Goal: Information Seeking & Learning: Learn about a topic

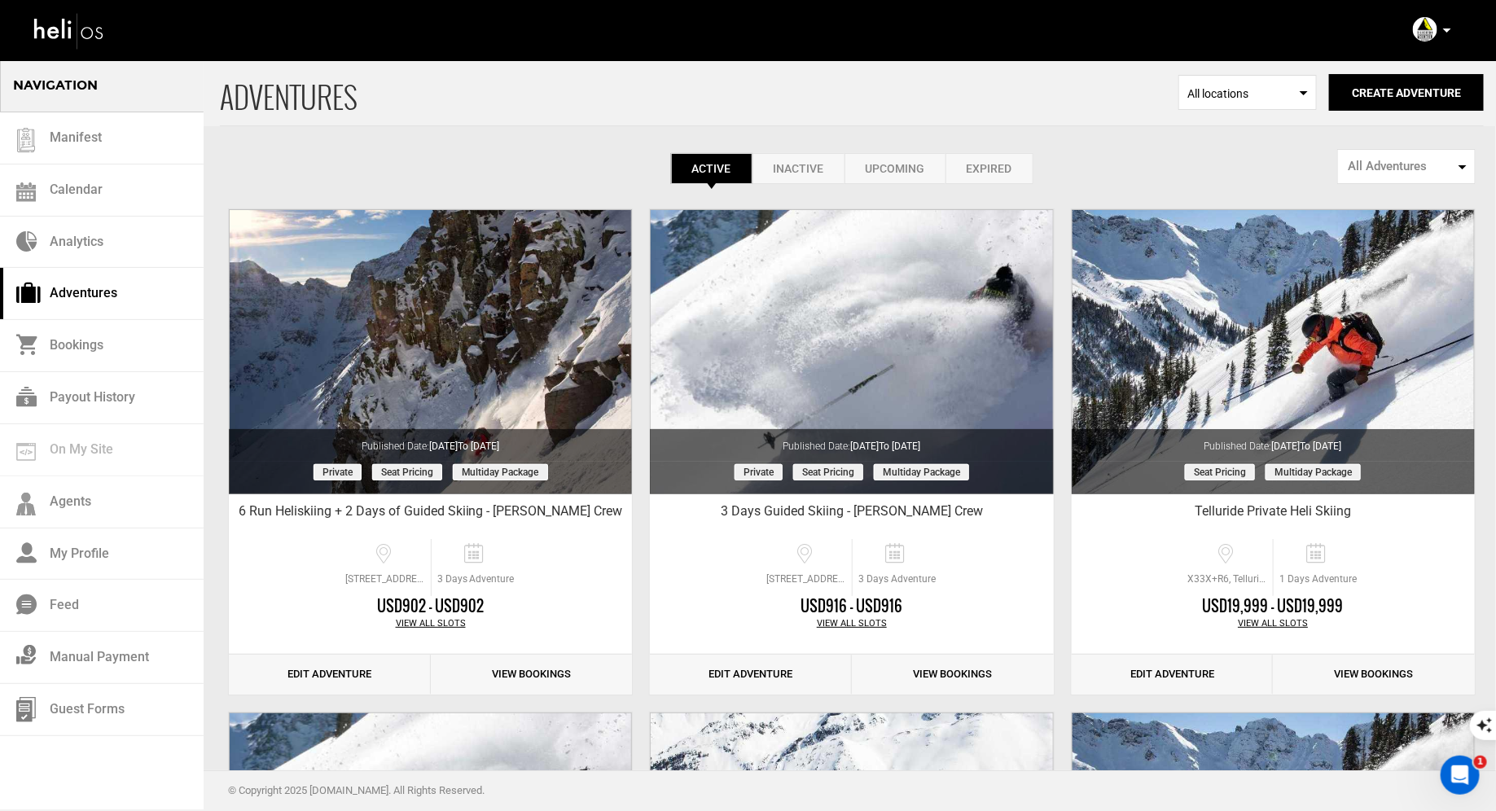
click at [1449, 28] on icon at bounding box center [1447, 30] width 8 height 4
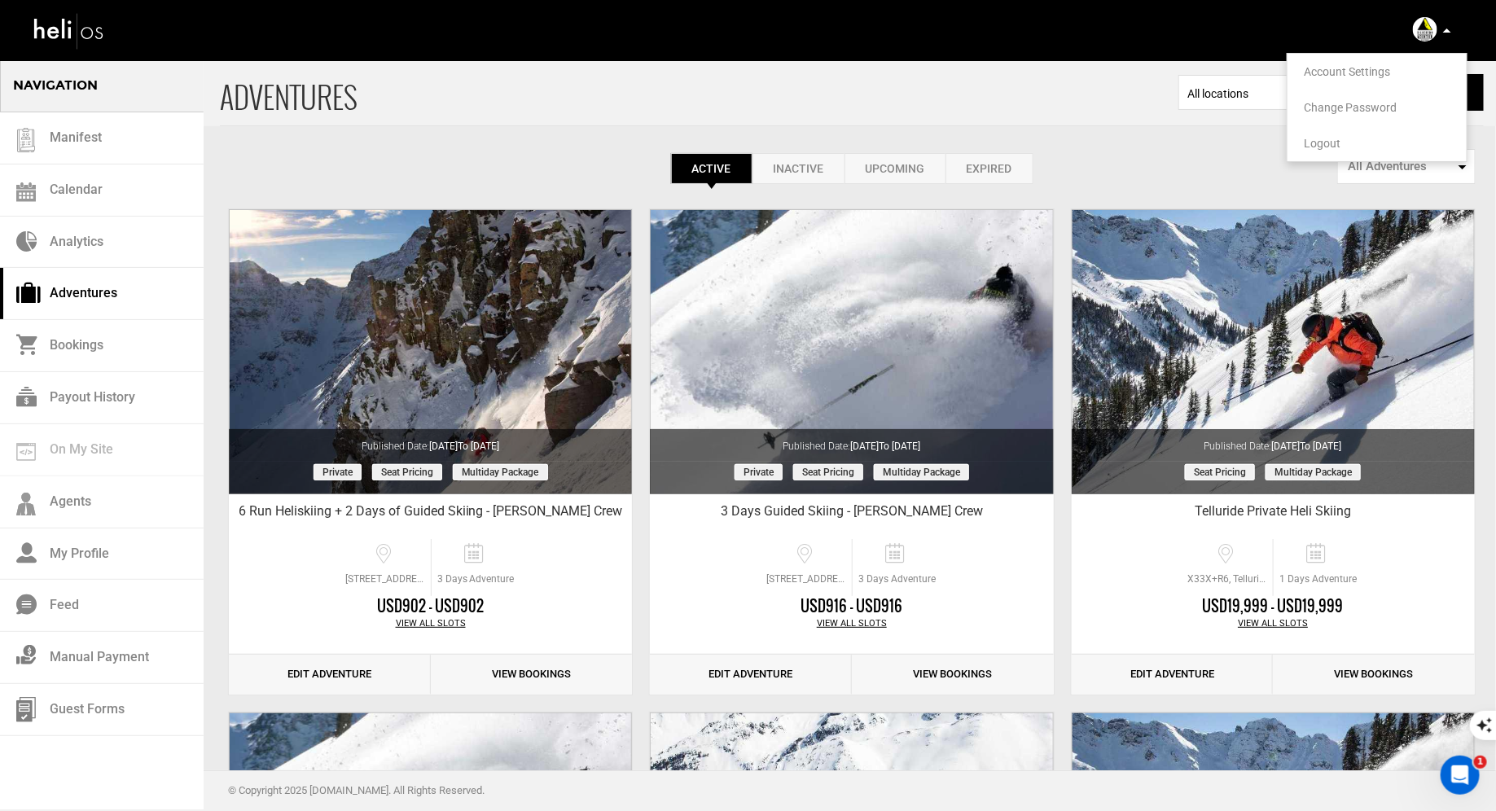
click at [1326, 141] on span "Logout" at bounding box center [1322, 143] width 37 height 13
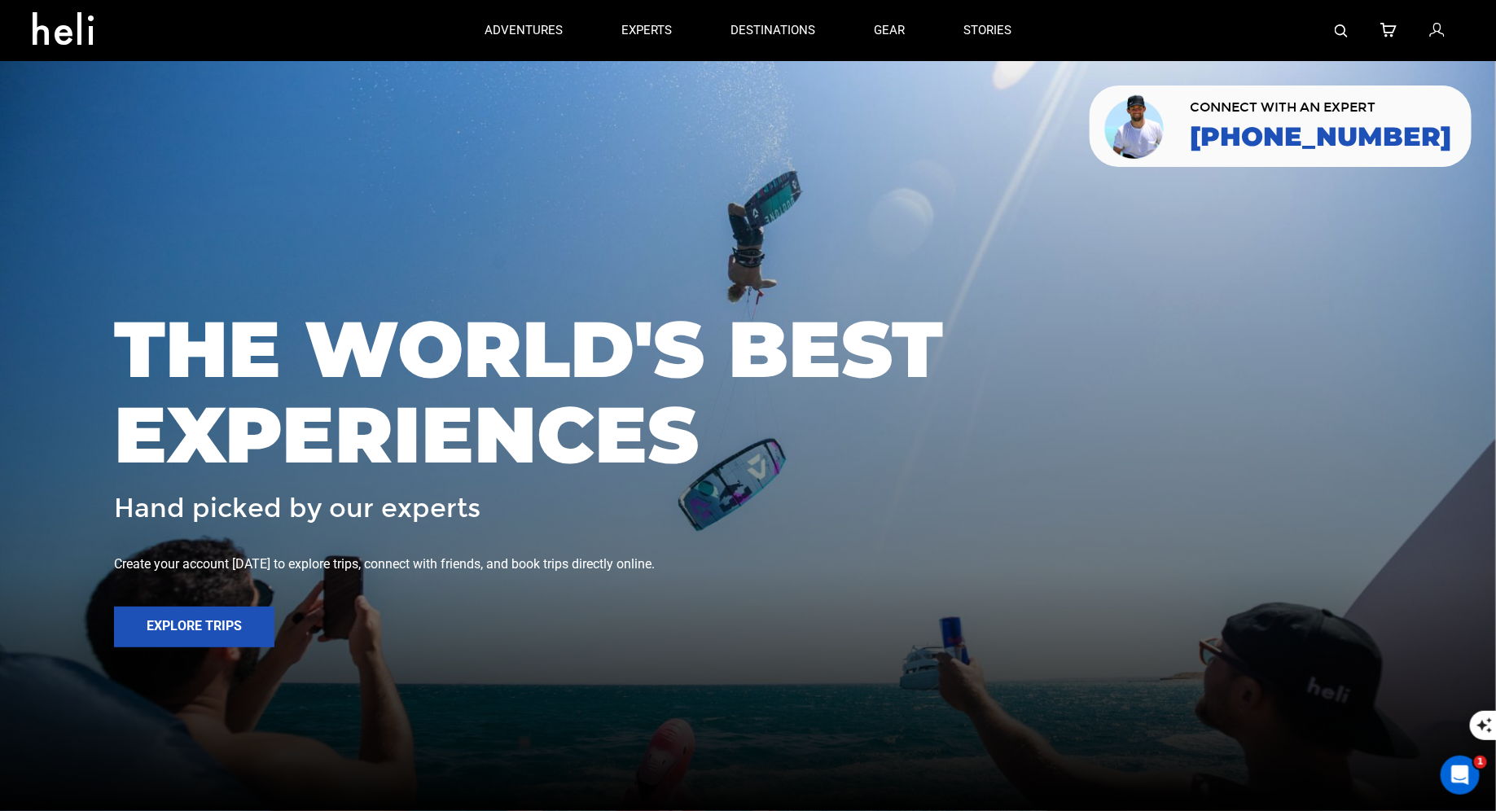
click at [1341, 33] on img at bounding box center [1341, 30] width 13 height 13
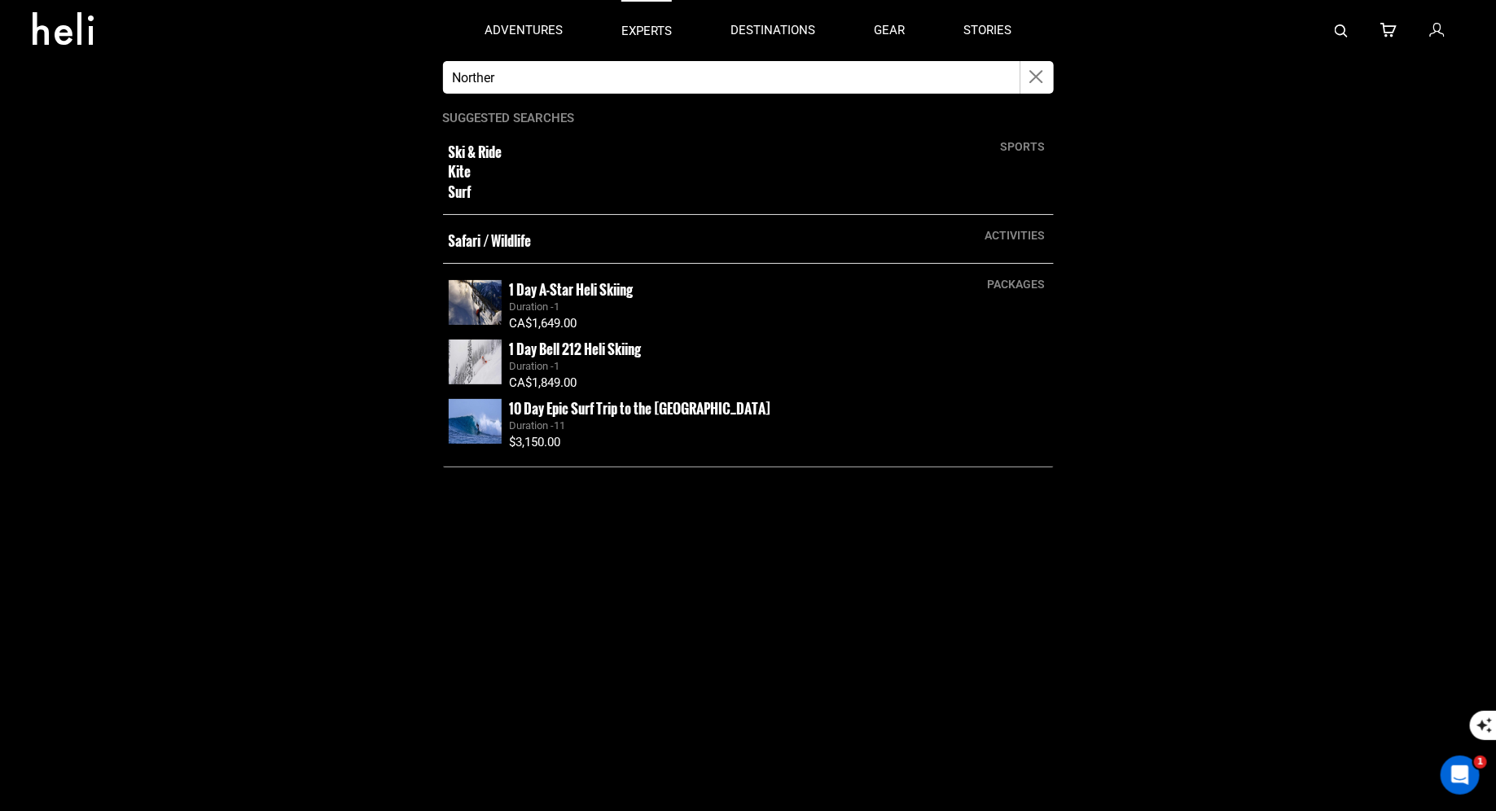
type input "Norther"
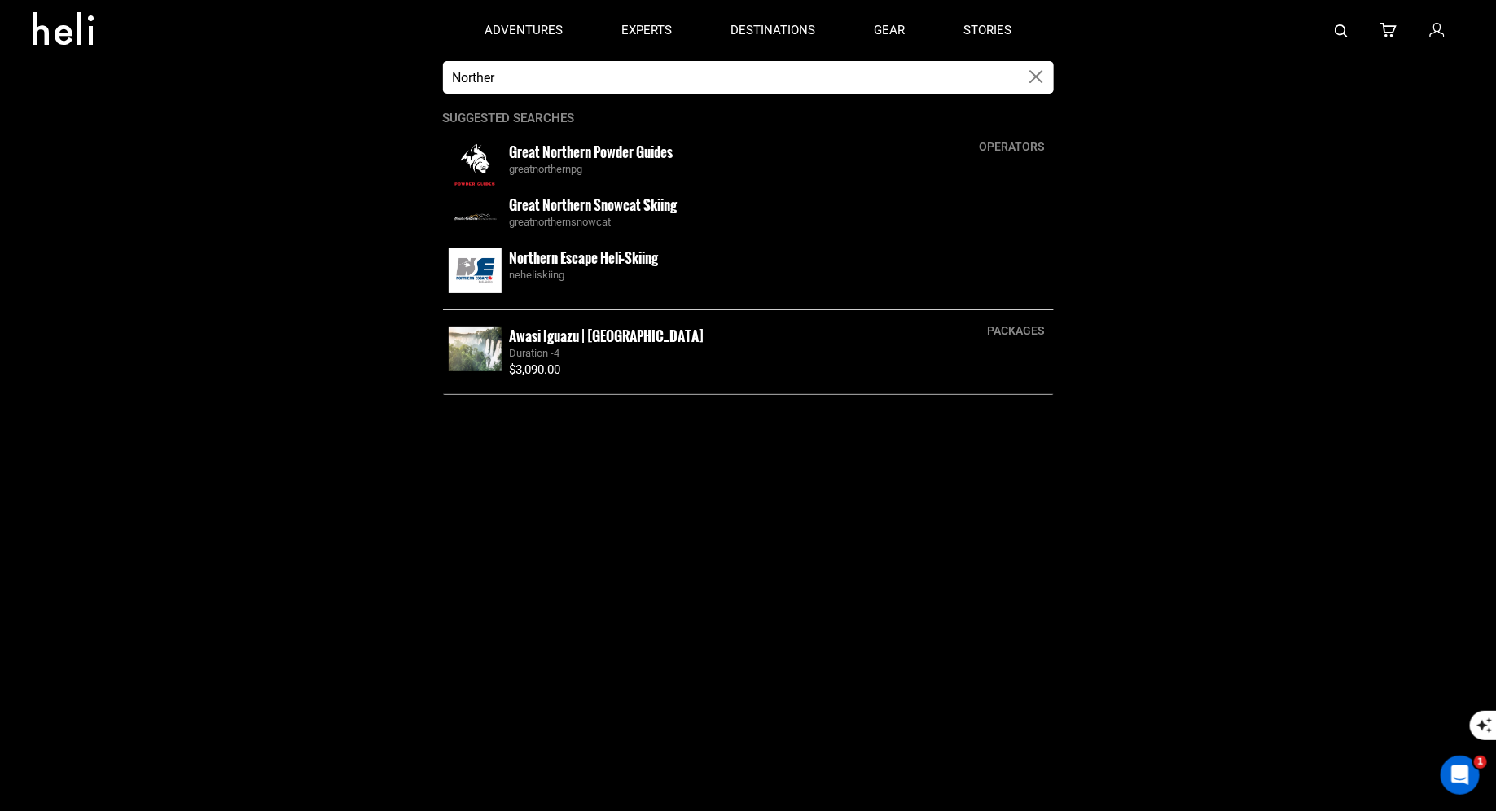
click at [1032, 81] on icon "button" at bounding box center [1037, 77] width 14 height 19
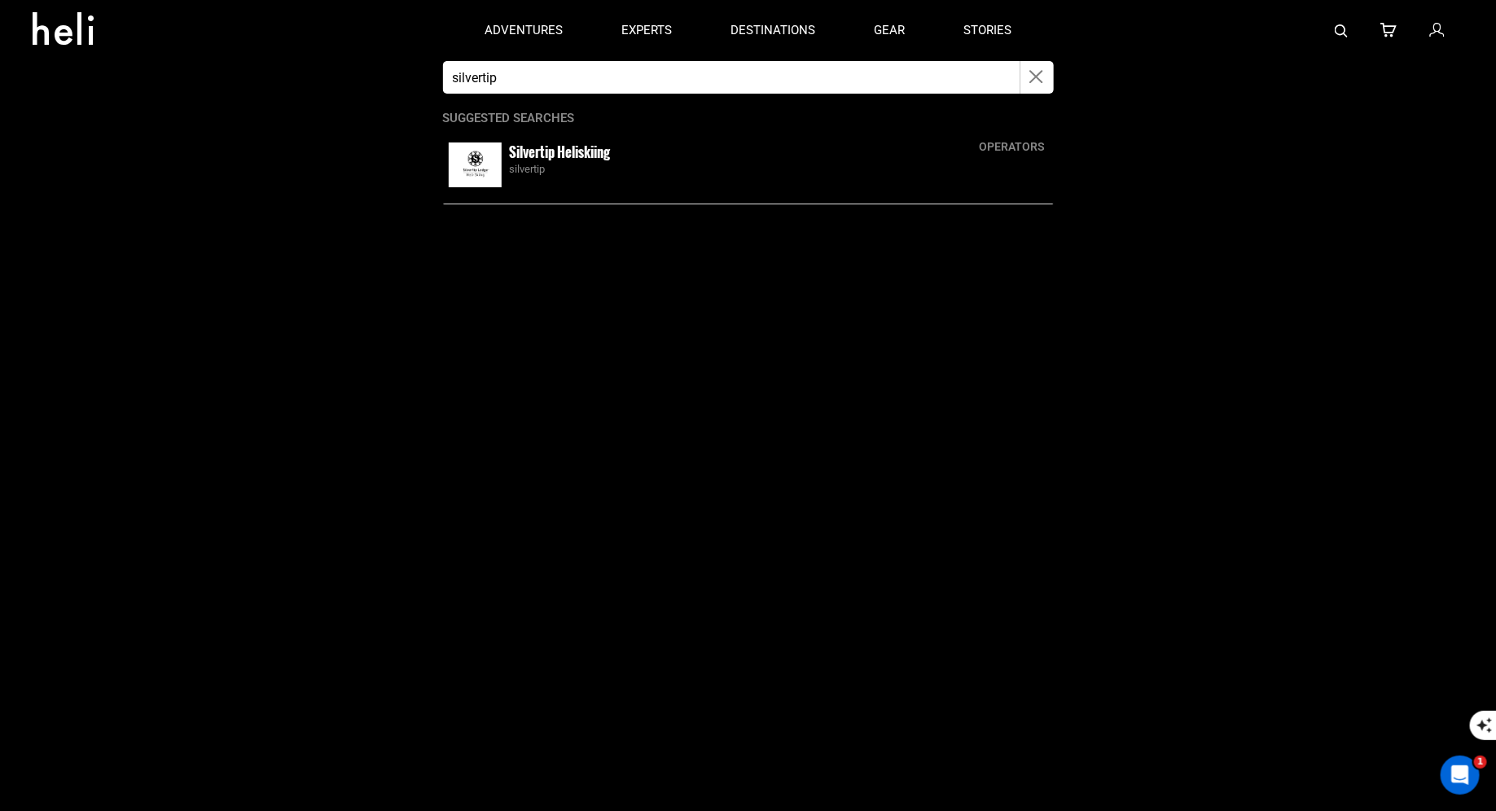
type input "silvertip"
click at [554, 165] on div "silvertip" at bounding box center [779, 169] width 538 height 15
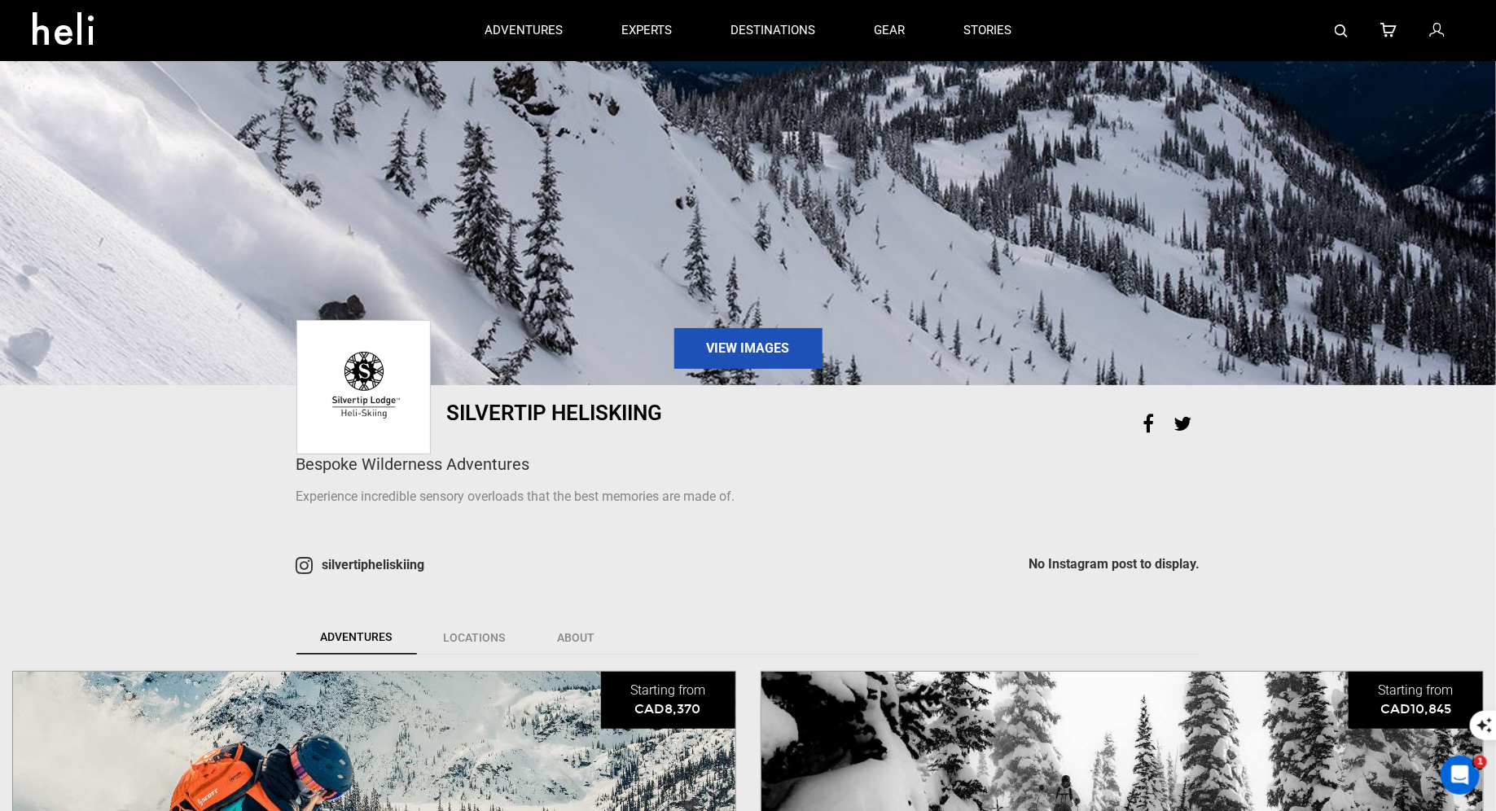
scroll to position [594, 0]
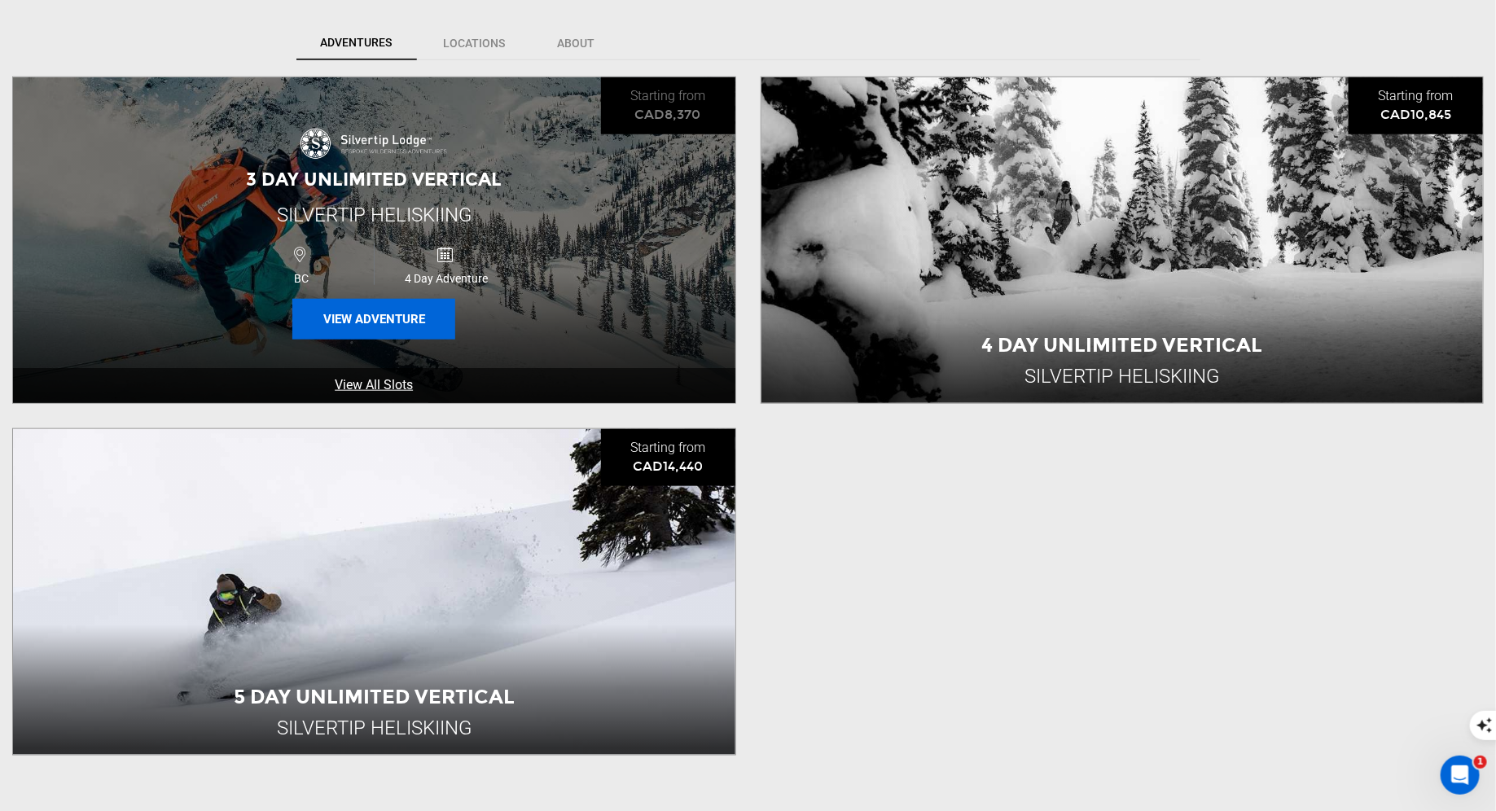
click at [408, 334] on button "View Adventure" at bounding box center [373, 319] width 163 height 41
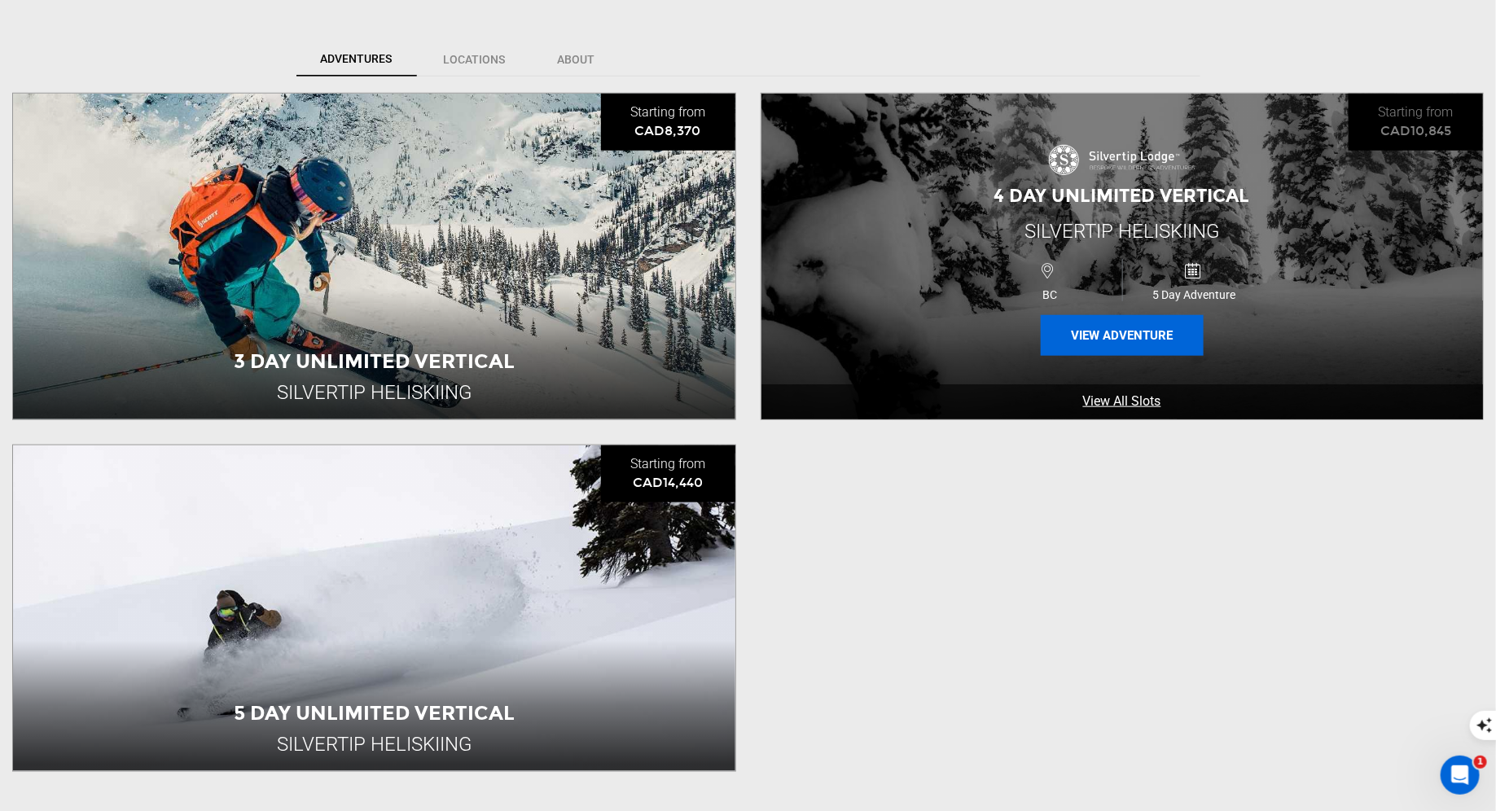
scroll to position [608, 0]
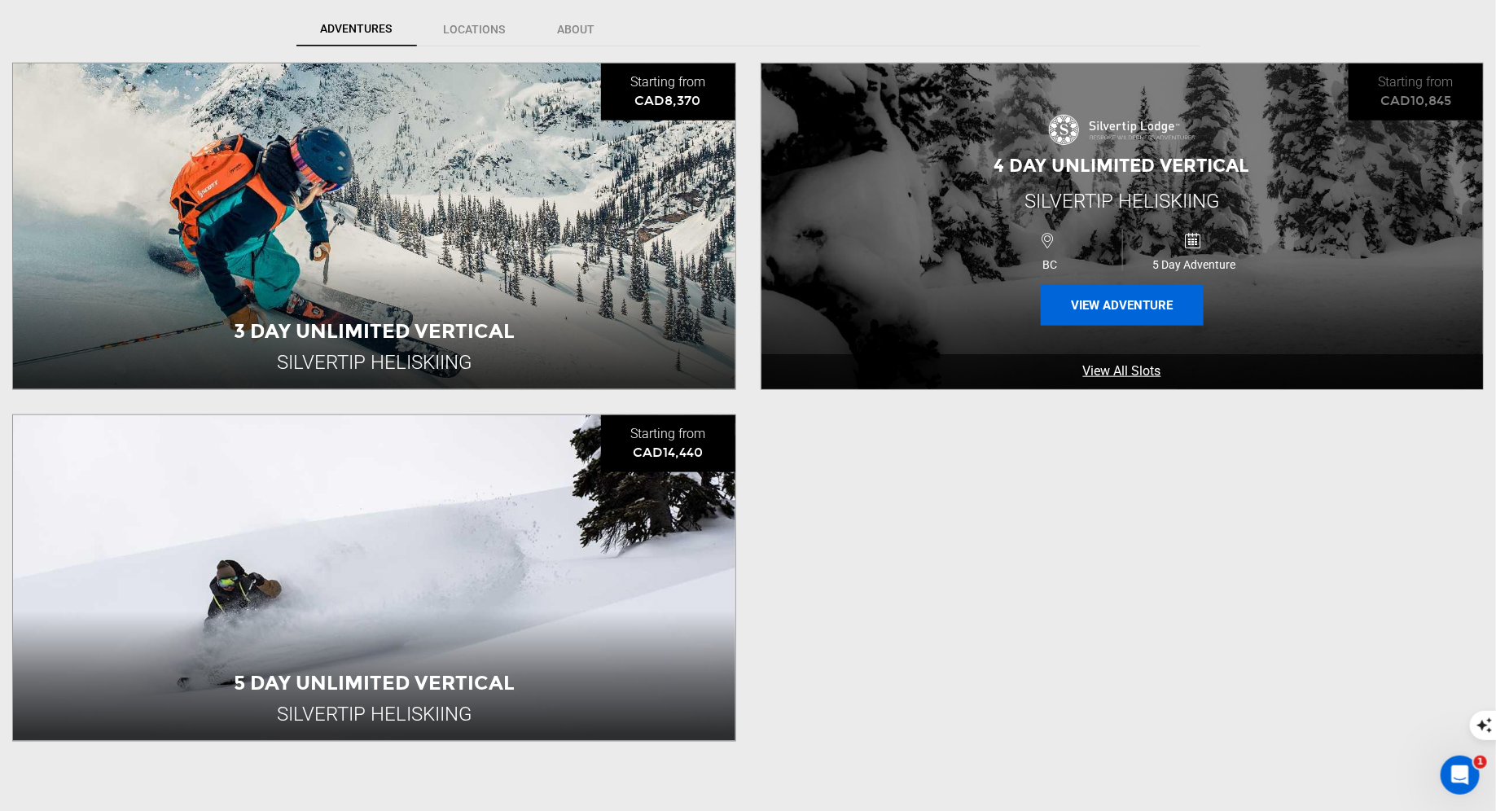
click at [1142, 305] on button "View Adventure" at bounding box center [1122, 305] width 163 height 41
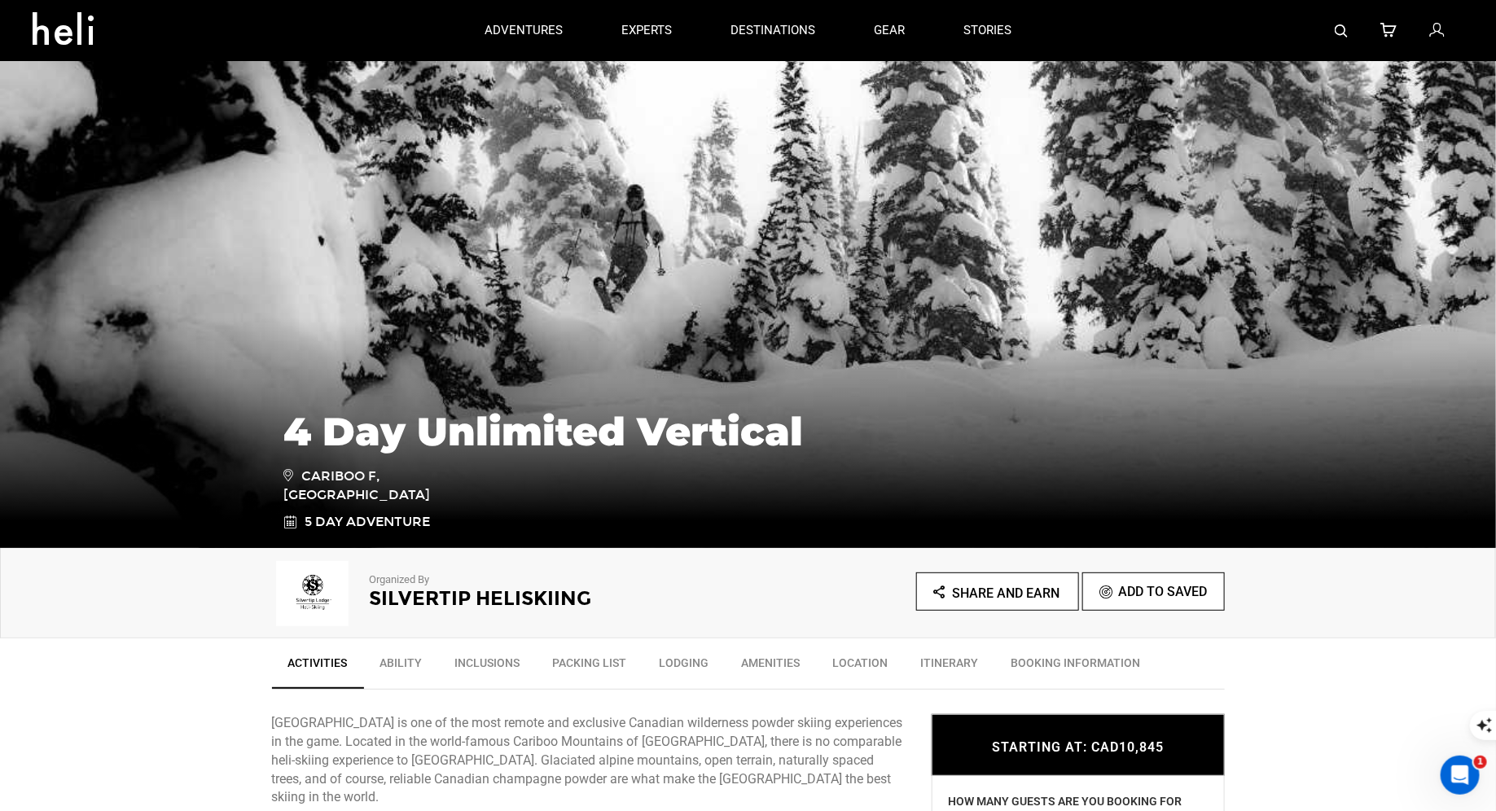
click at [1332, 31] on div at bounding box center [1252, 30] width 423 height 61
click at [1340, 30] on img at bounding box center [1341, 30] width 13 height 13
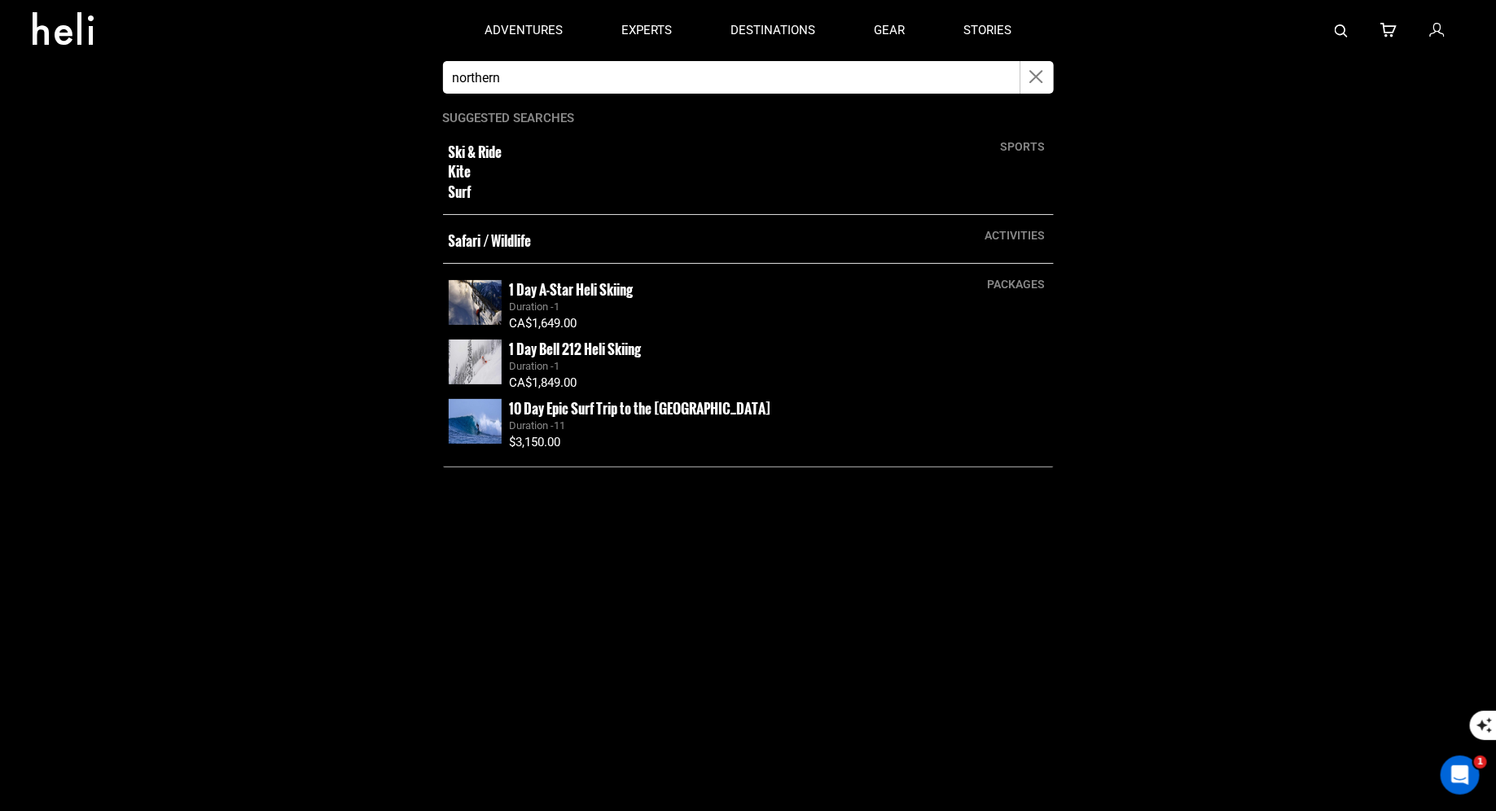
type input "Northern Escape heli"
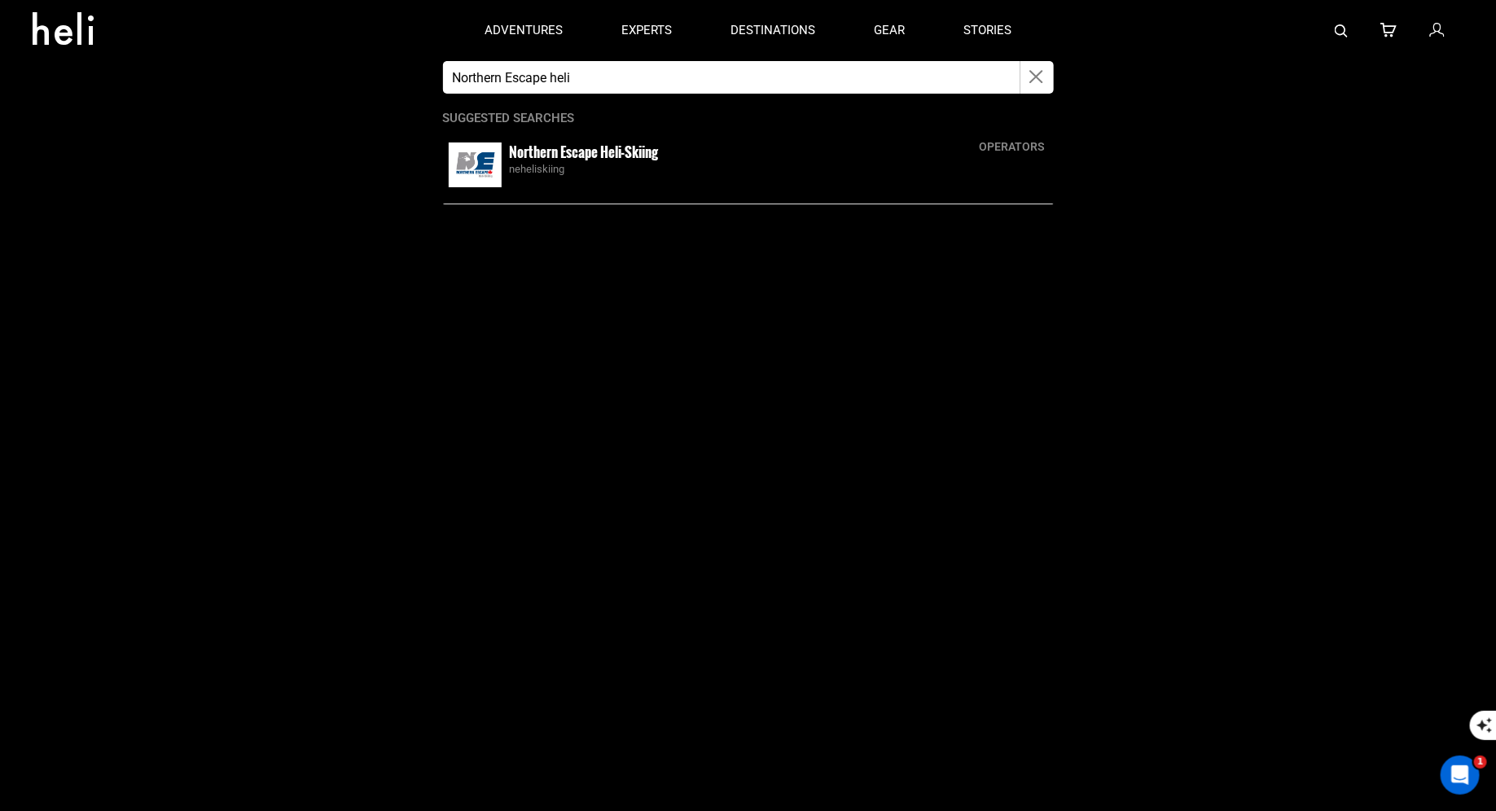
click at [507, 257] on app-search-panel "Northern Escape heli operators Northern Escape Heli-Skiing neheliskiing Suggest…" at bounding box center [748, 436] width 1496 height 750
click at [490, 164] on img at bounding box center [475, 164] width 53 height 45
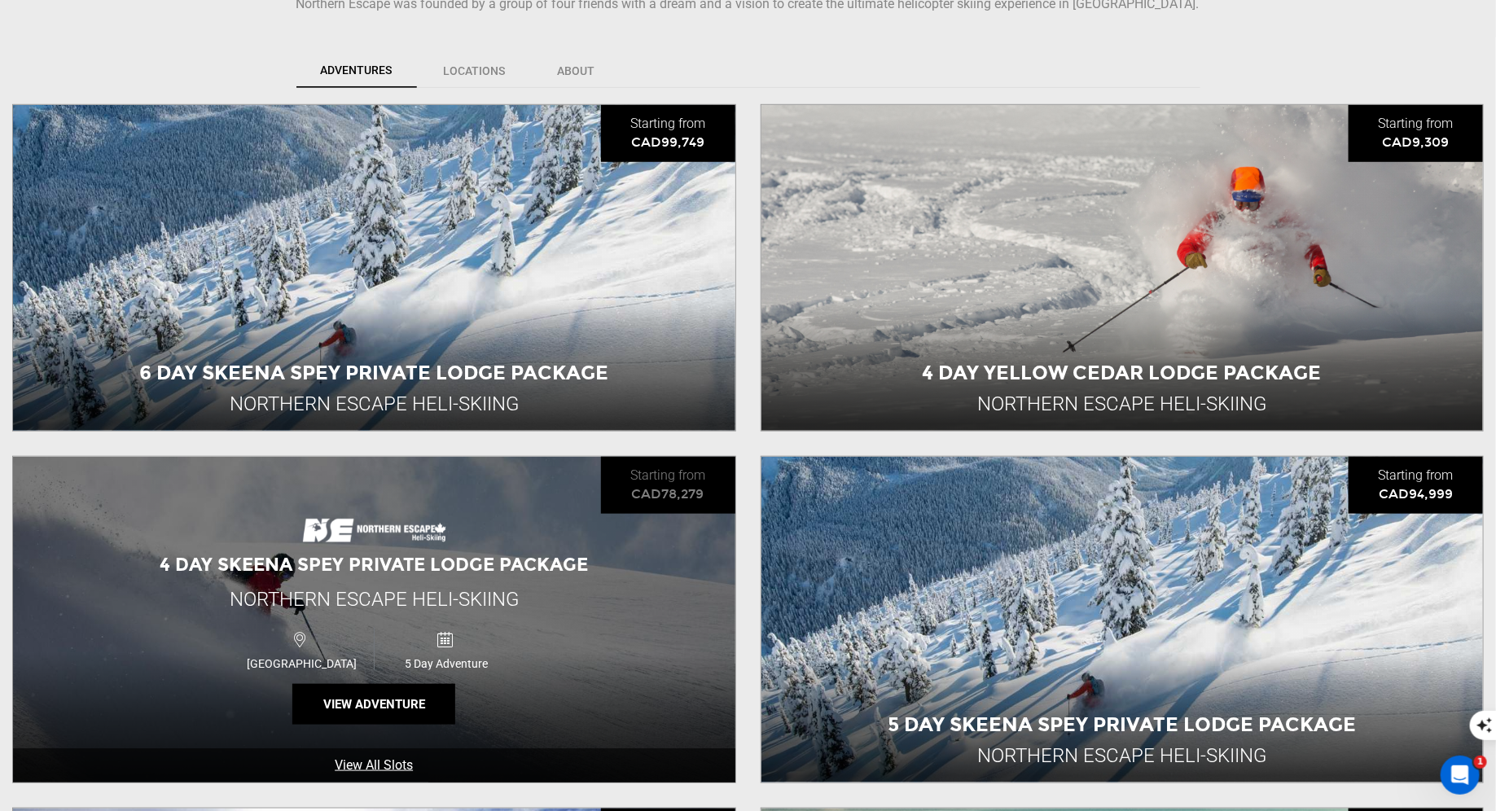
scroll to position [957, 0]
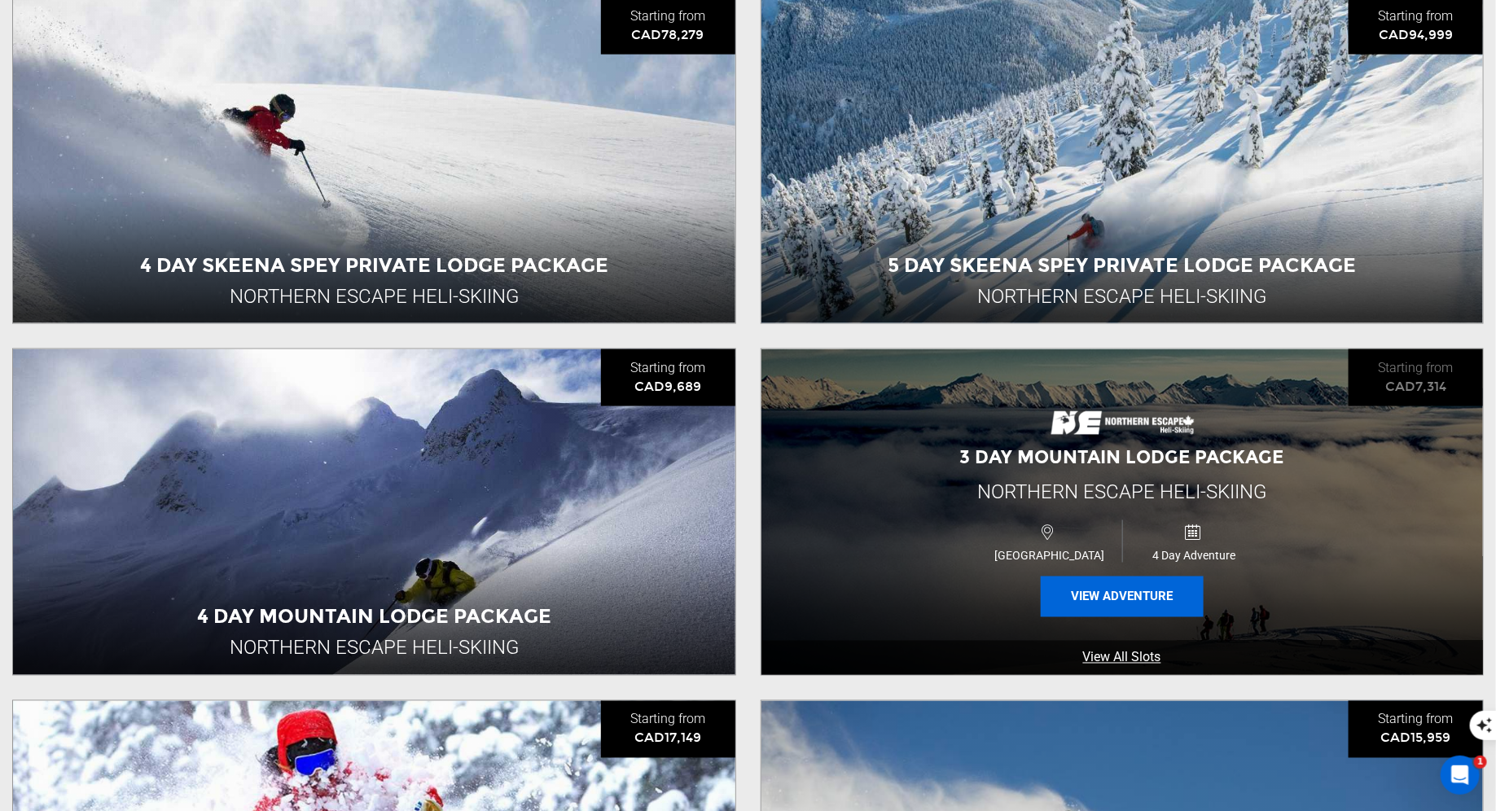
click at [1112, 603] on button "View Adventure" at bounding box center [1122, 596] width 163 height 41
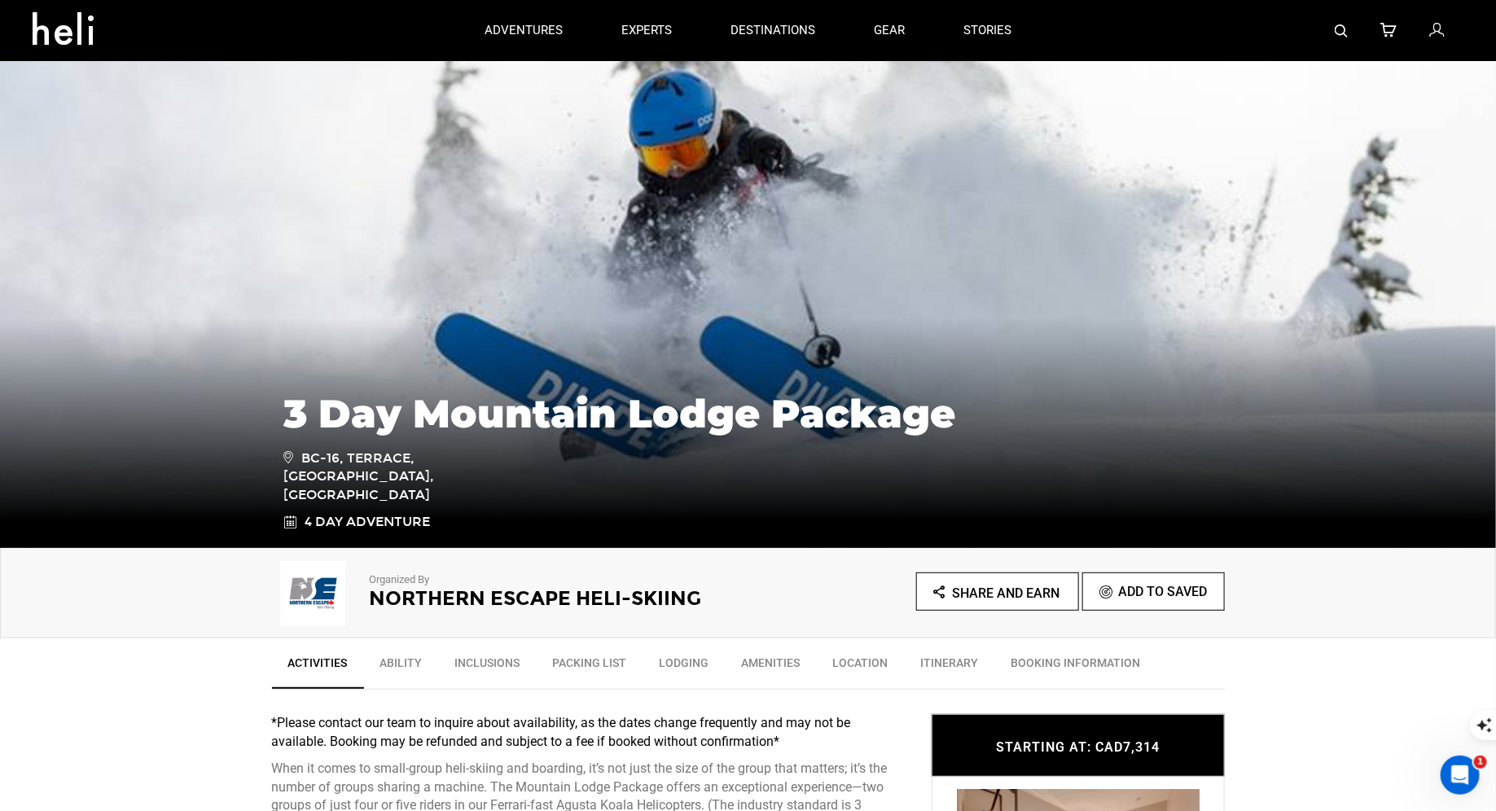
scroll to position [21, 0]
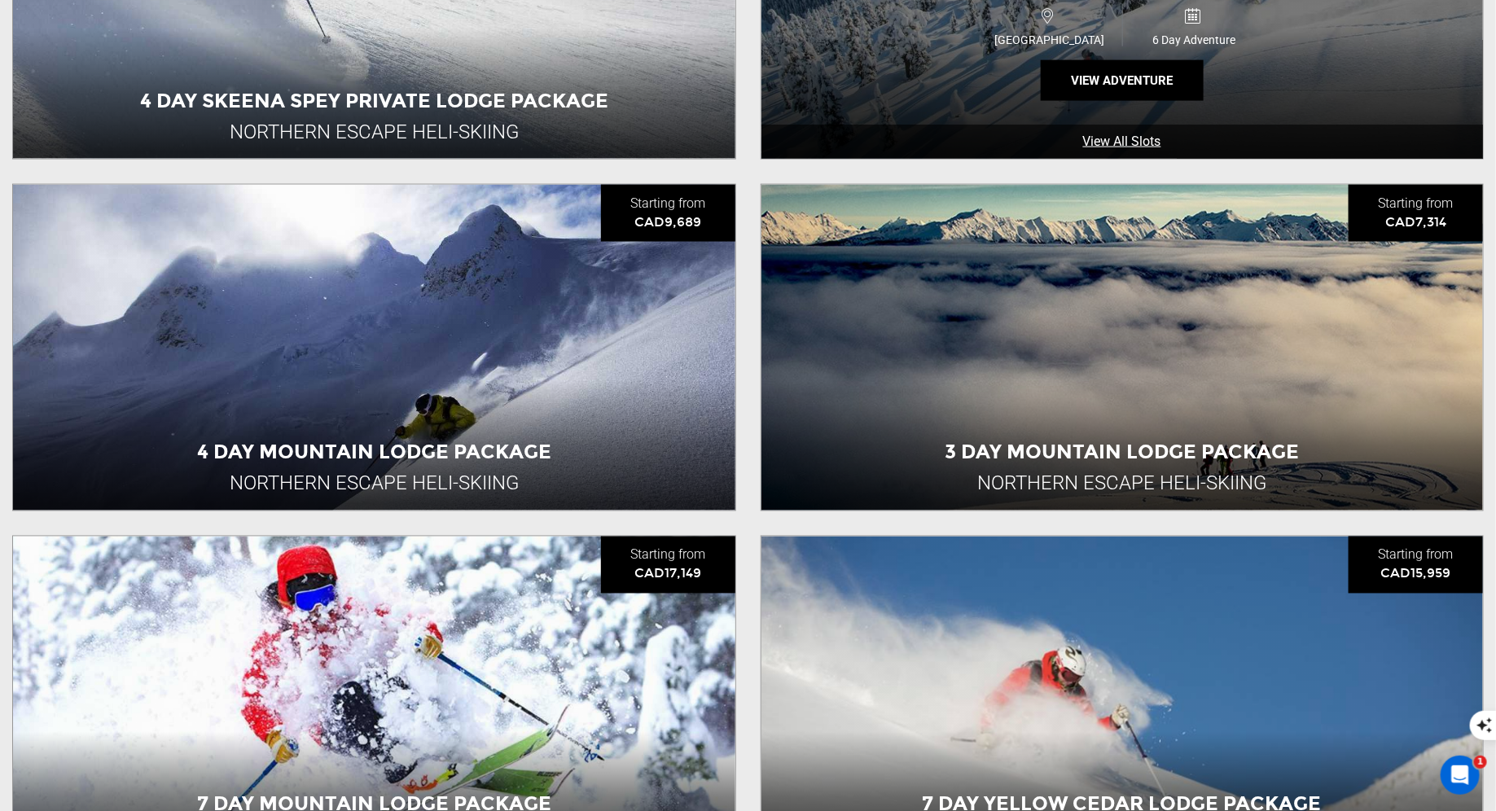
scroll to position [1120, 0]
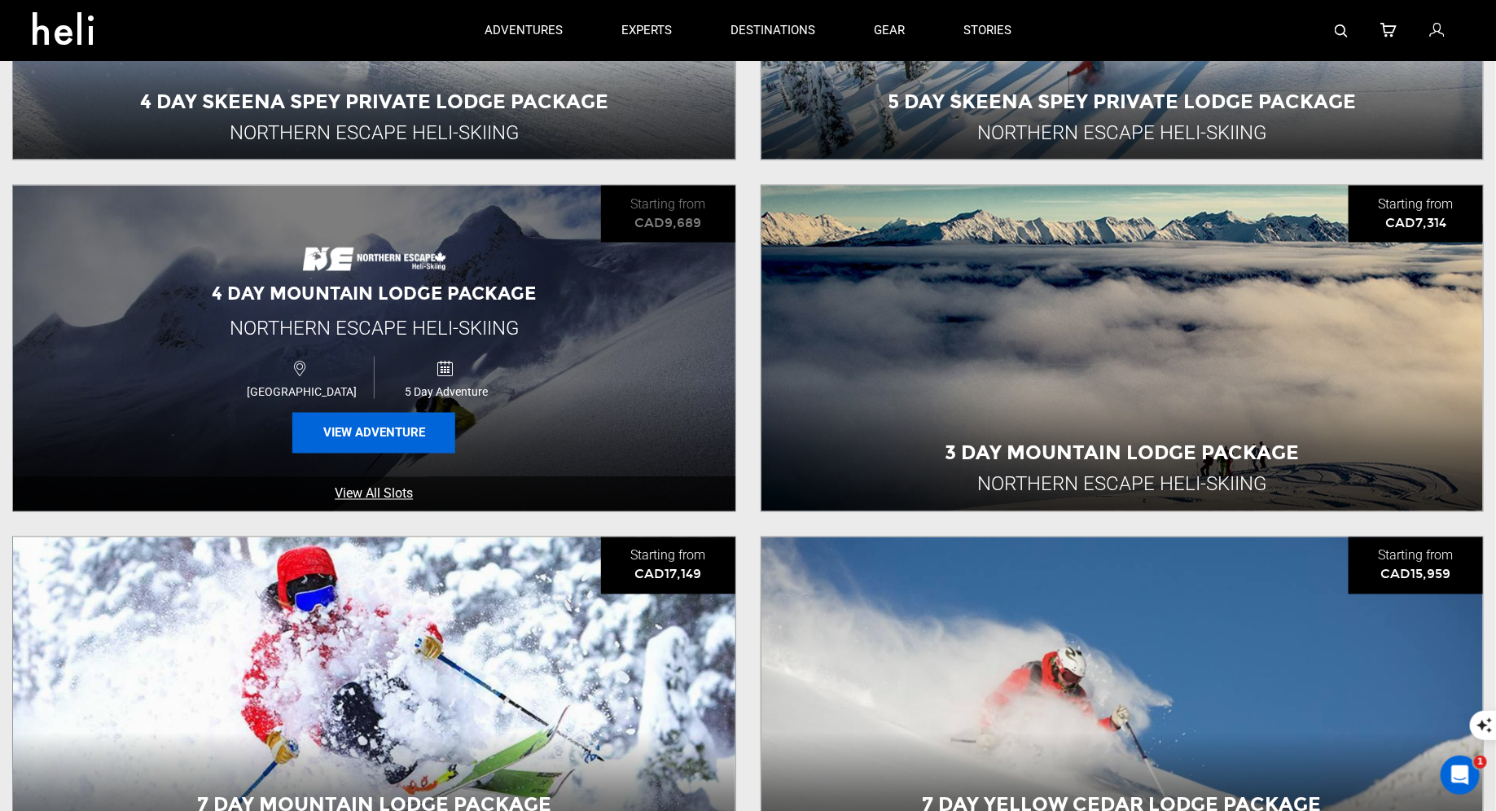
click at [409, 433] on button "View Adventure" at bounding box center [373, 433] width 163 height 41
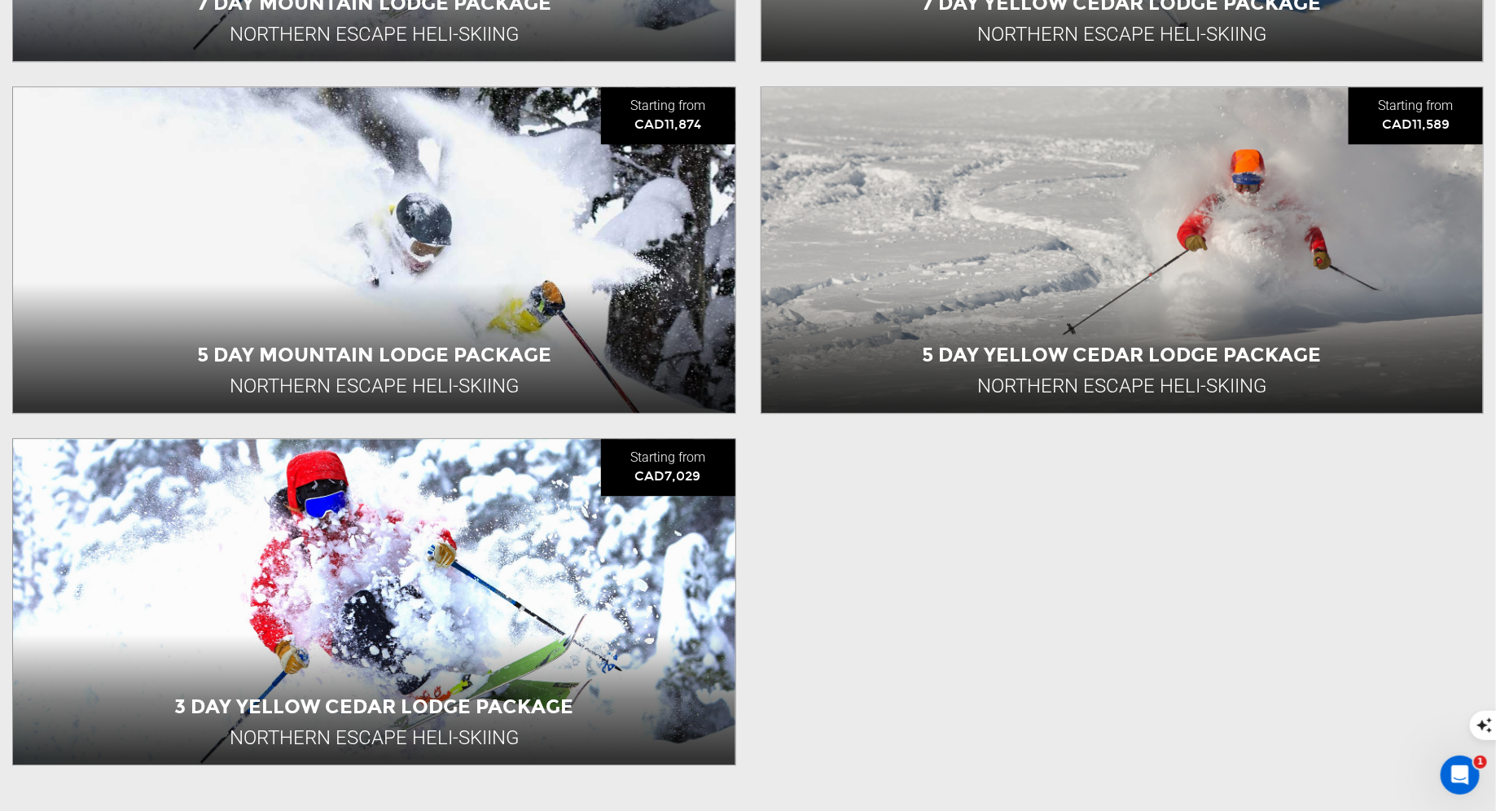
scroll to position [1950, 0]
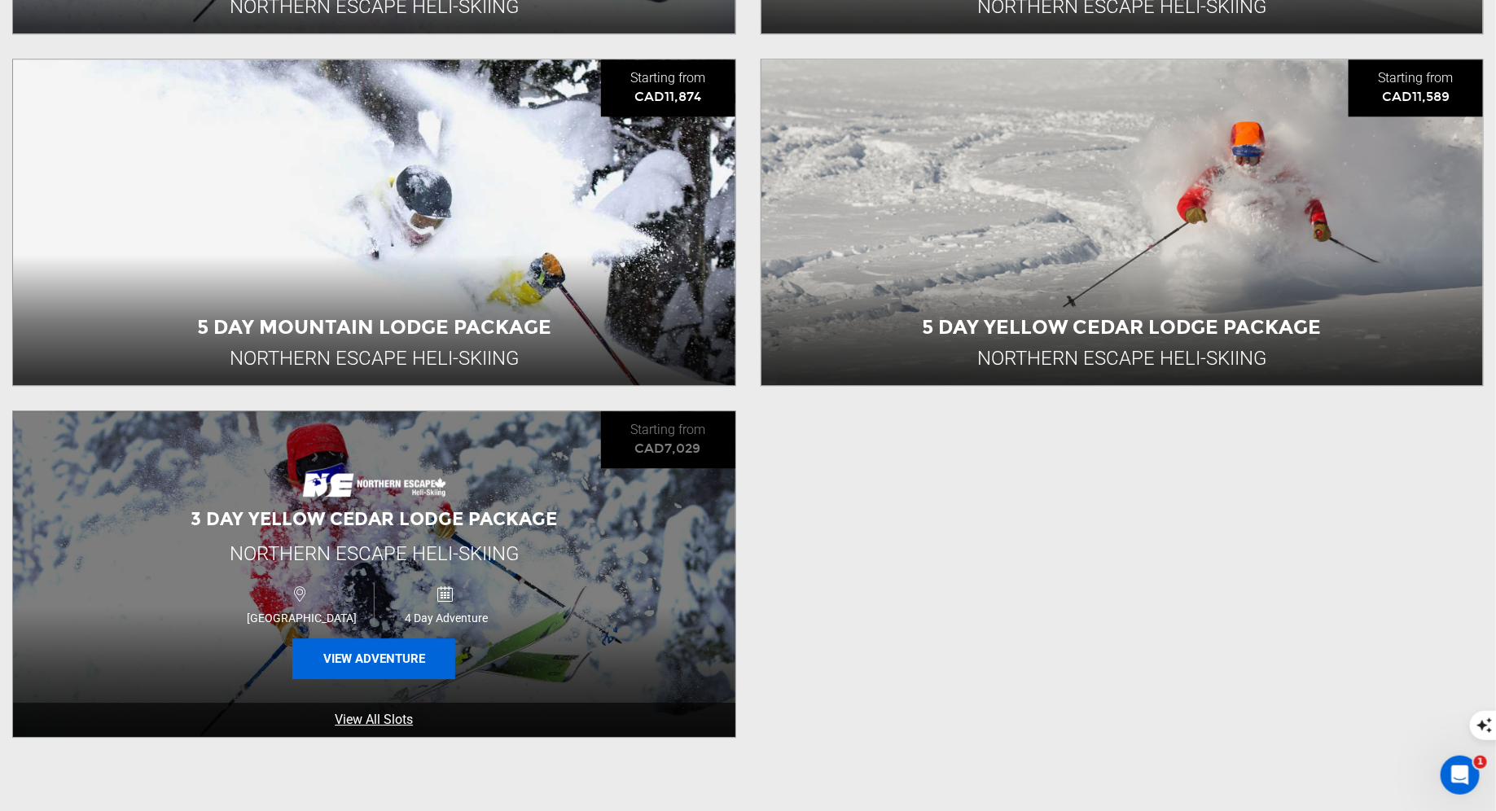
click at [350, 655] on button "View Adventure" at bounding box center [373, 658] width 163 height 41
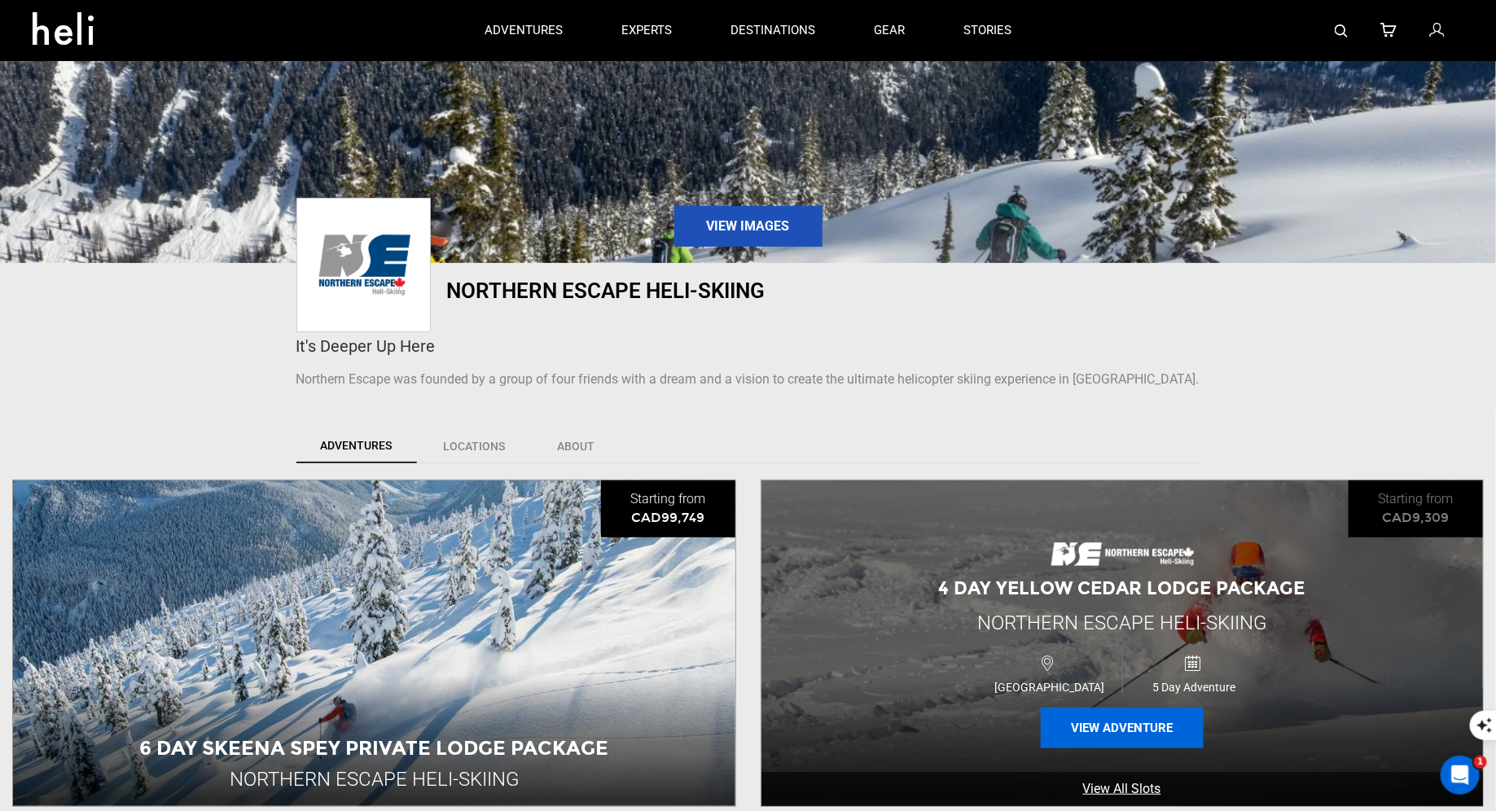
scroll to position [136, 0]
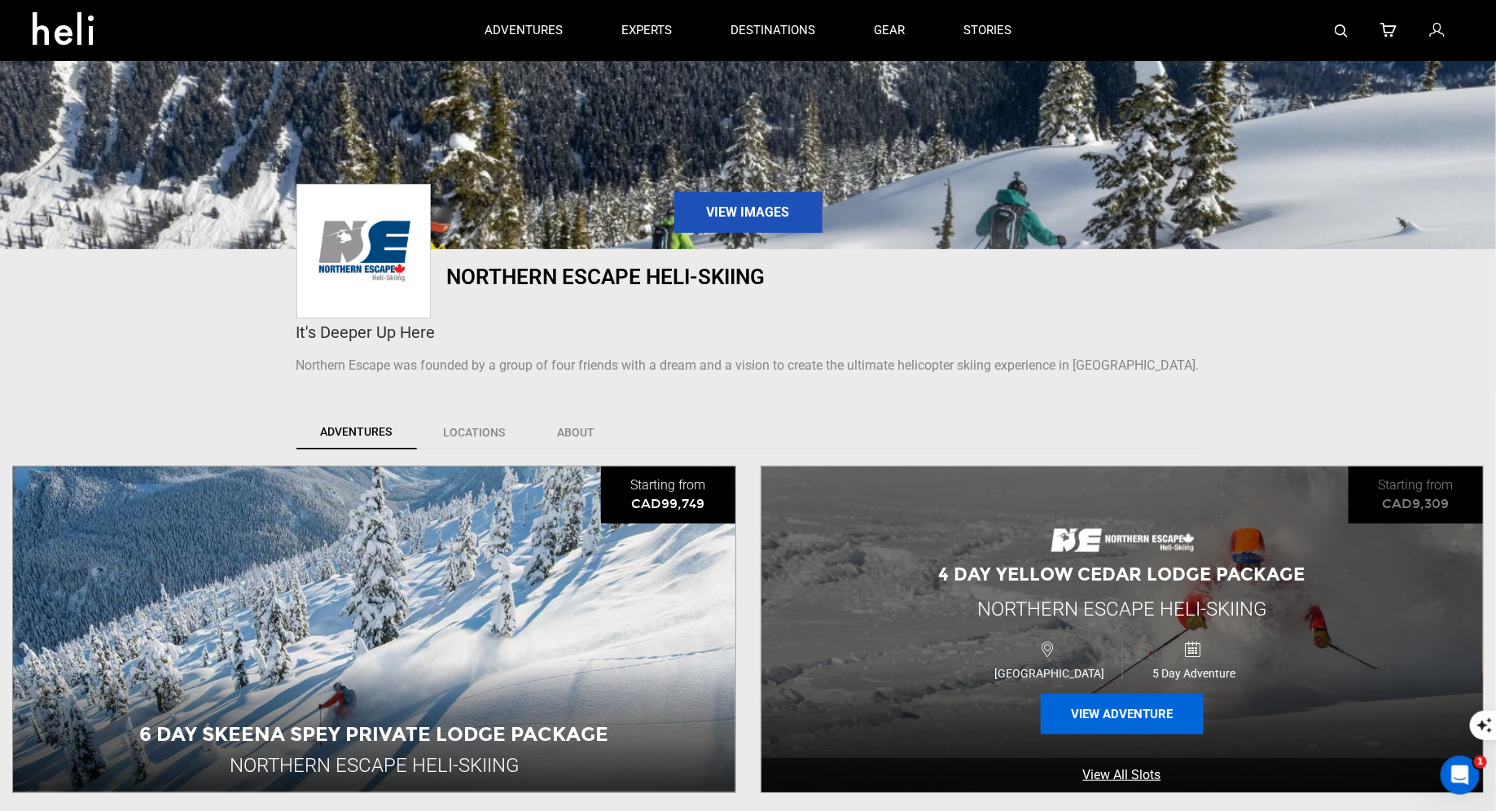
click at [1136, 710] on button "View Adventure" at bounding box center [1122, 714] width 163 height 41
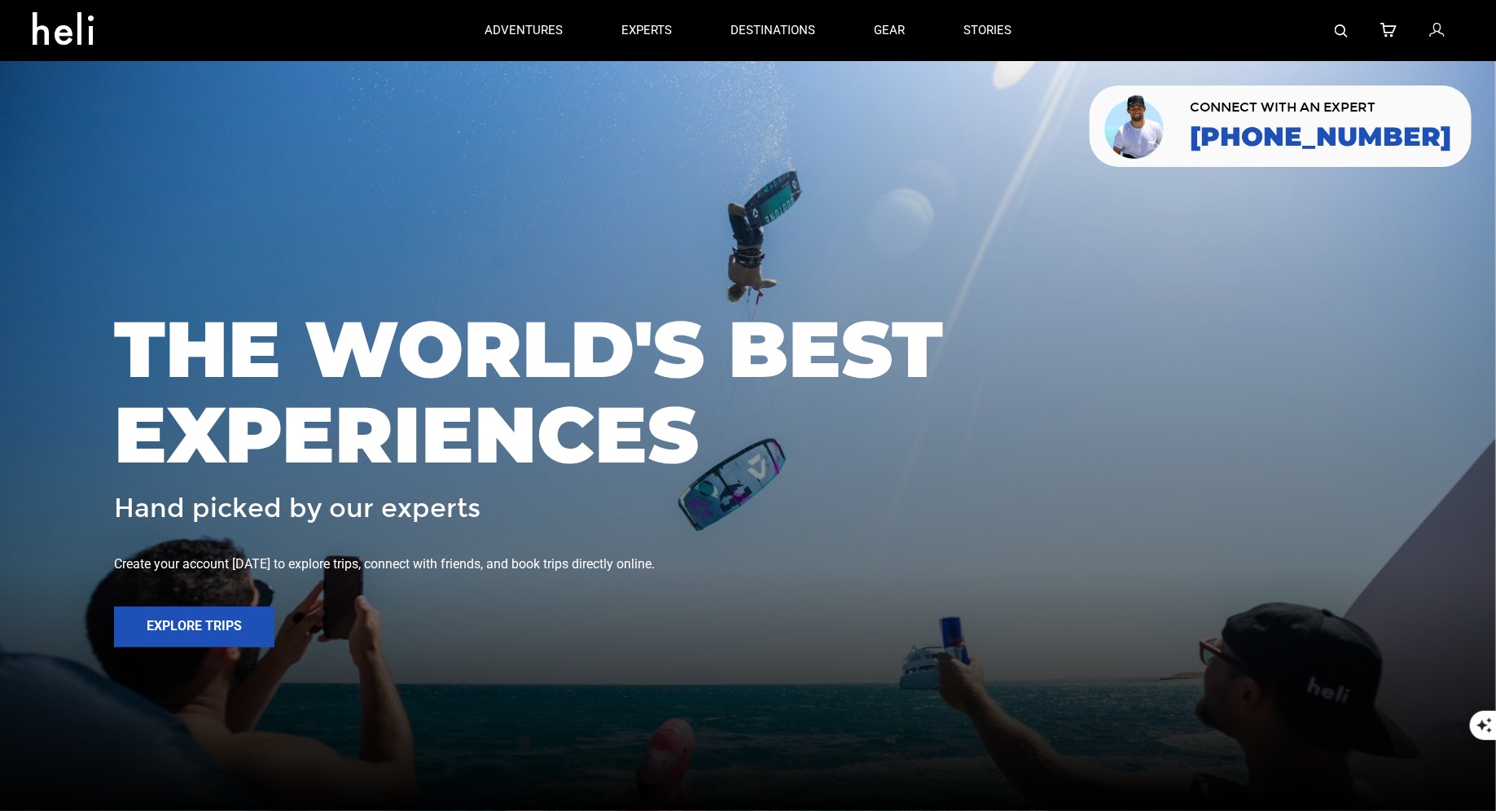
click at [1339, 30] on img at bounding box center [1341, 30] width 13 height 13
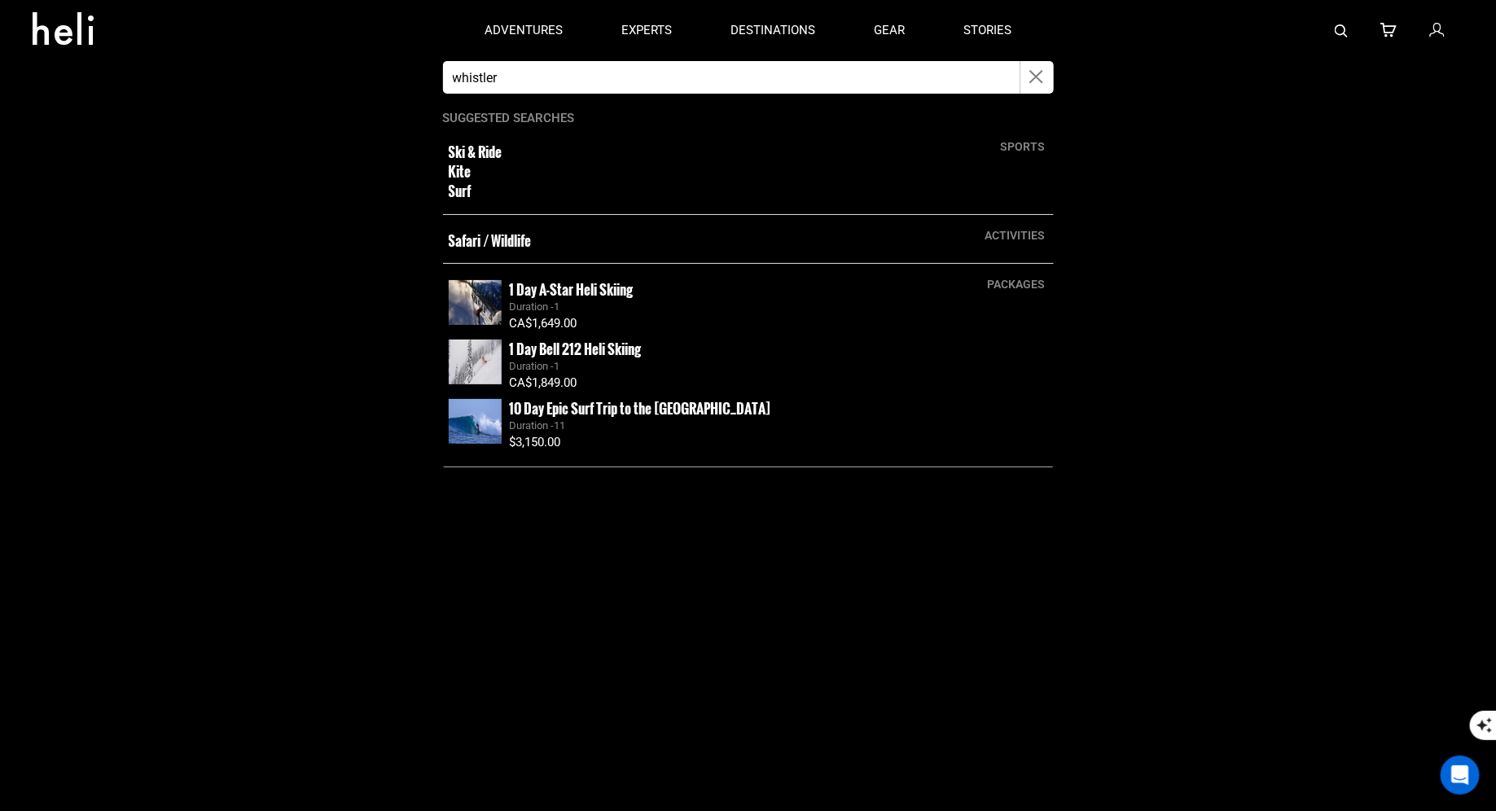
type input "whistler"
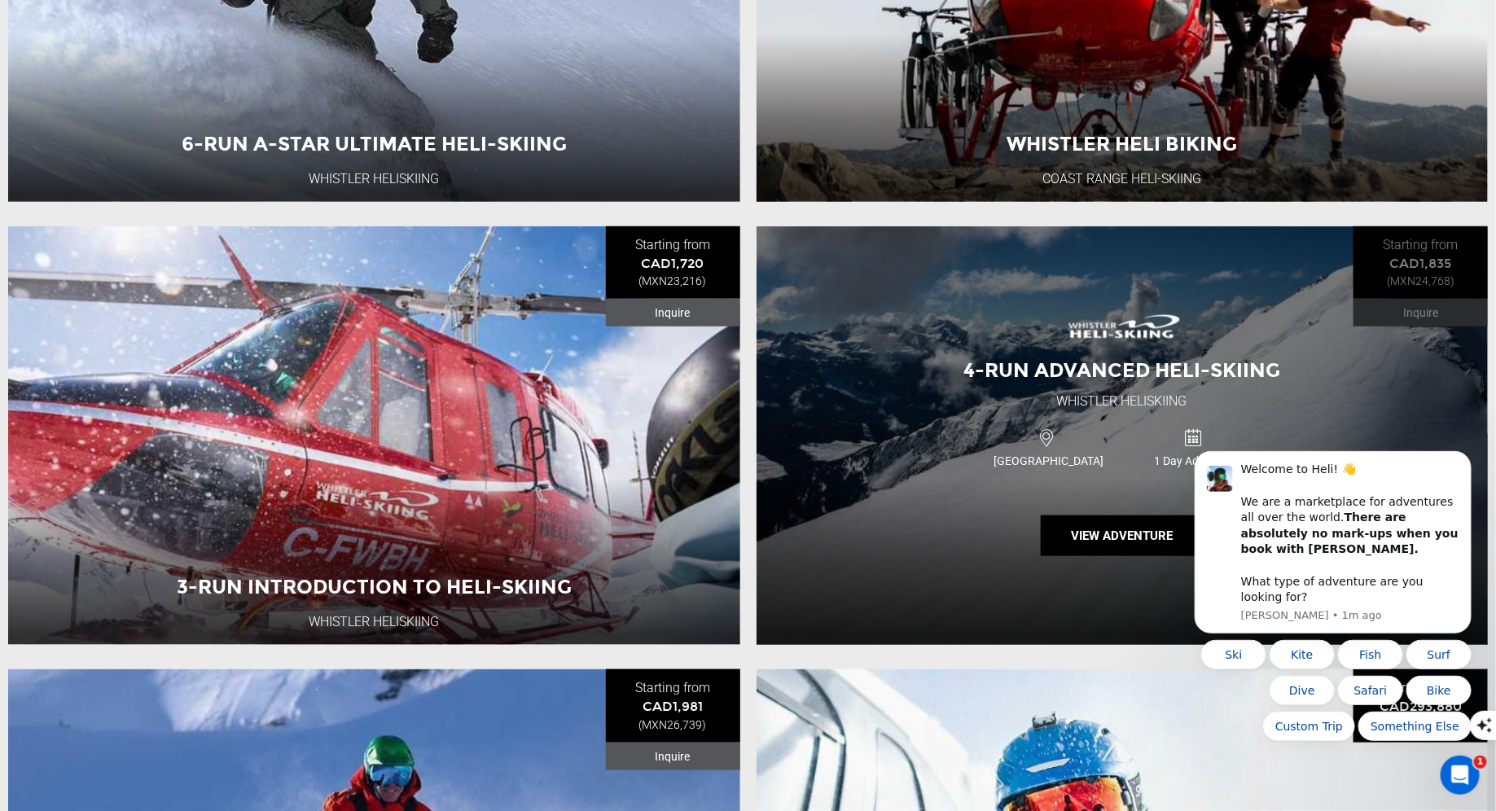
scroll to position [504, 0]
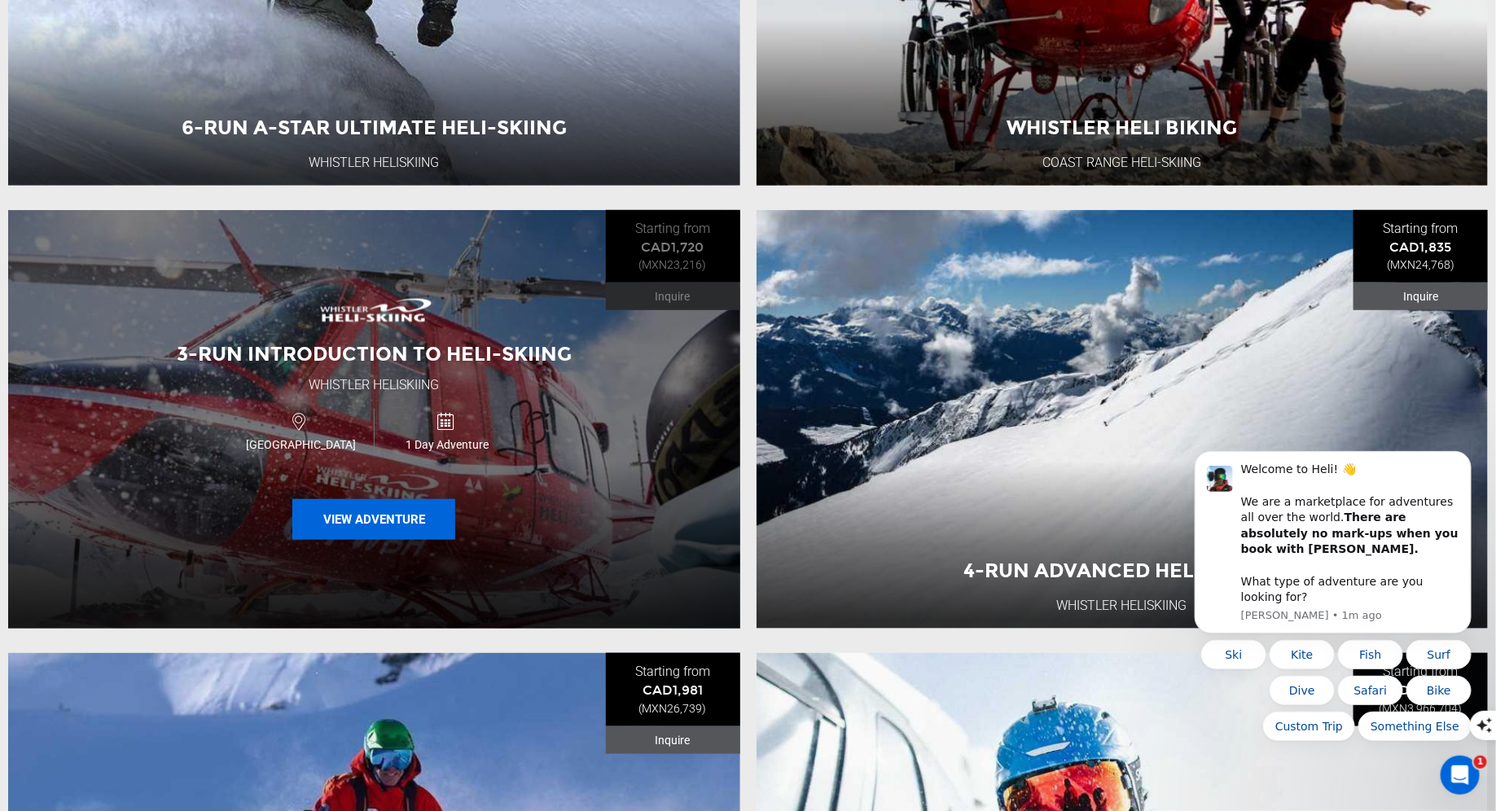
click at [345, 519] on button "View Adventure" at bounding box center [373, 519] width 163 height 41
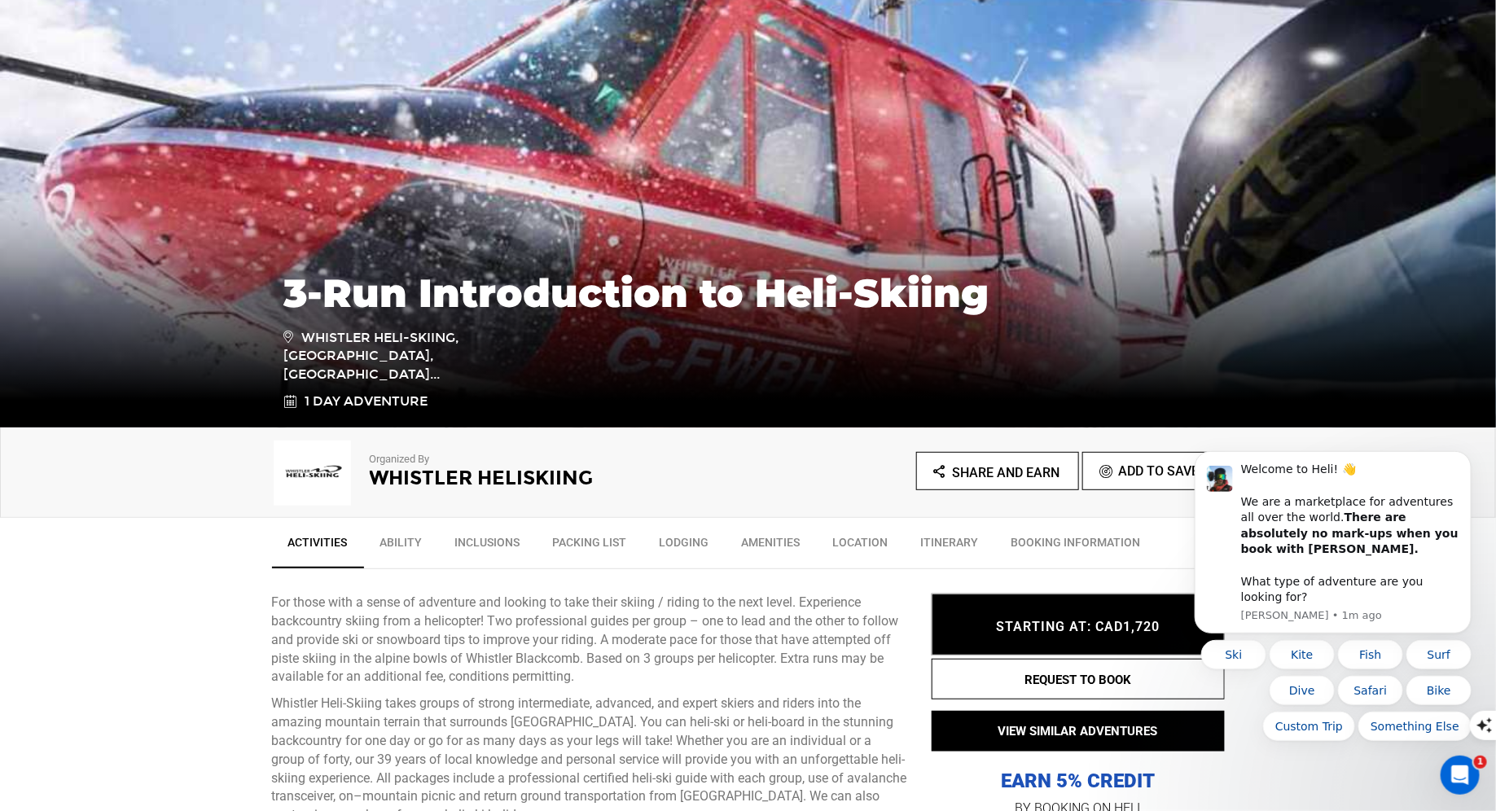
scroll to position [281, 0]
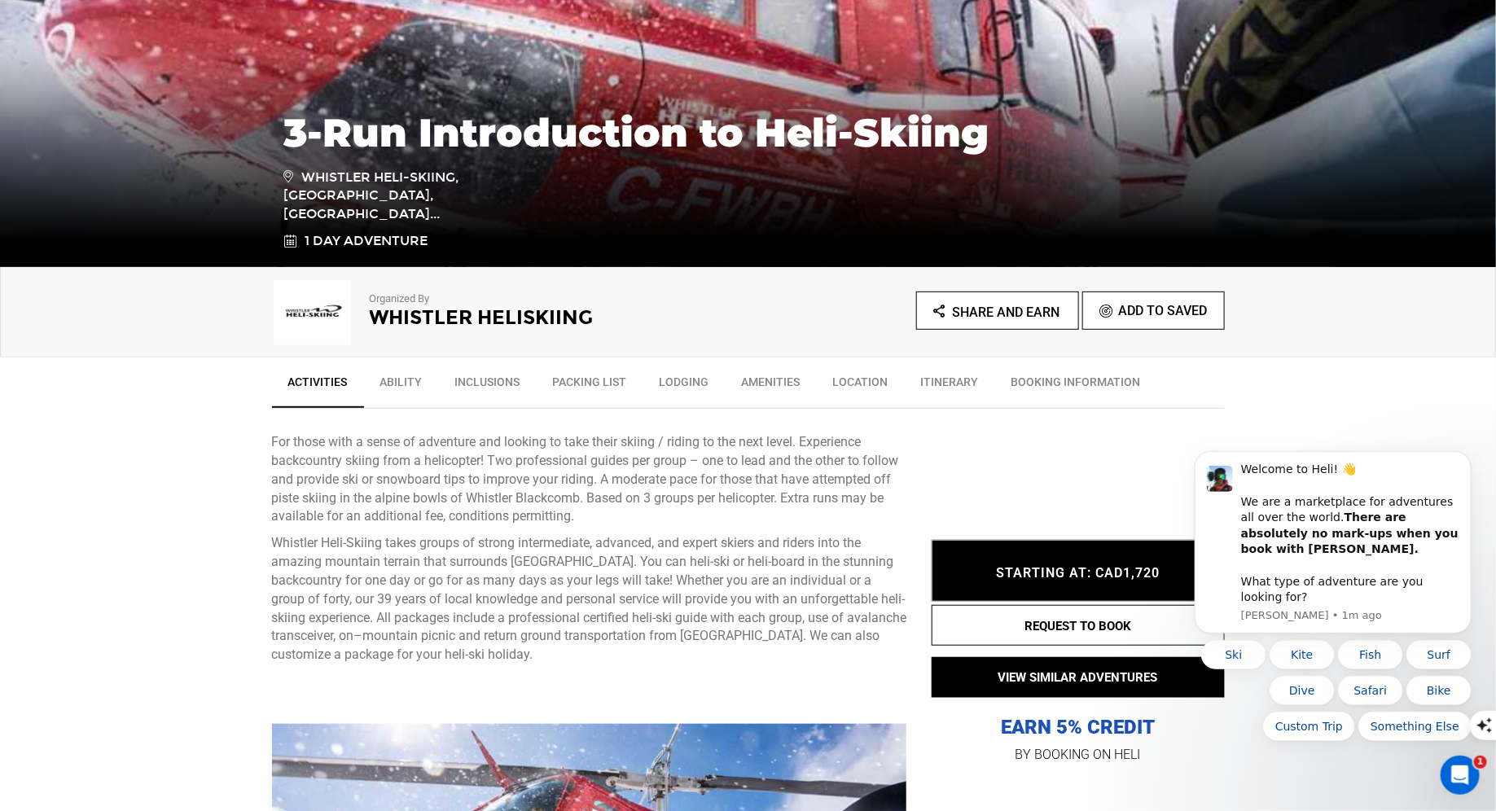
type input "whistler"
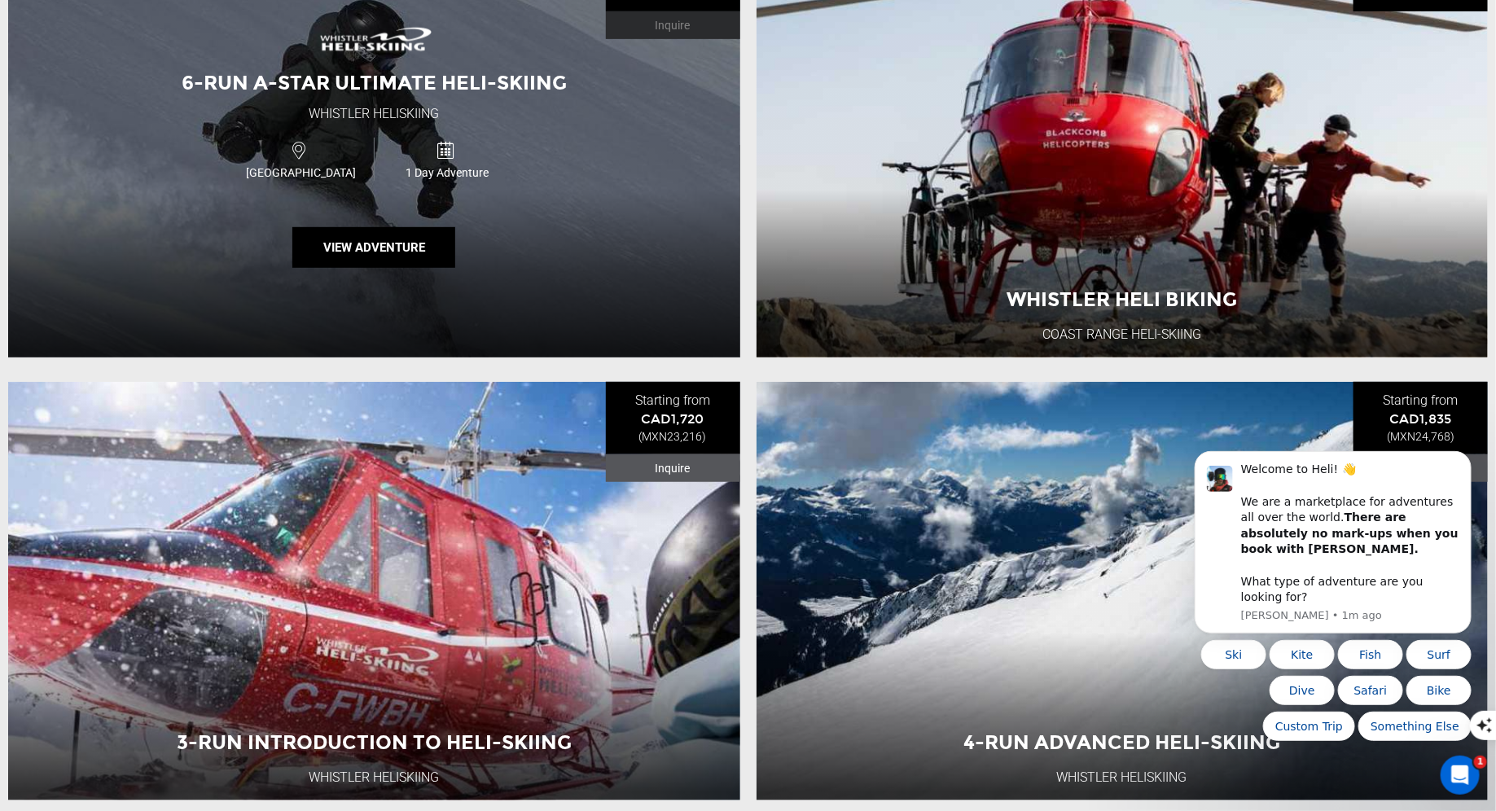
scroll to position [465, 0]
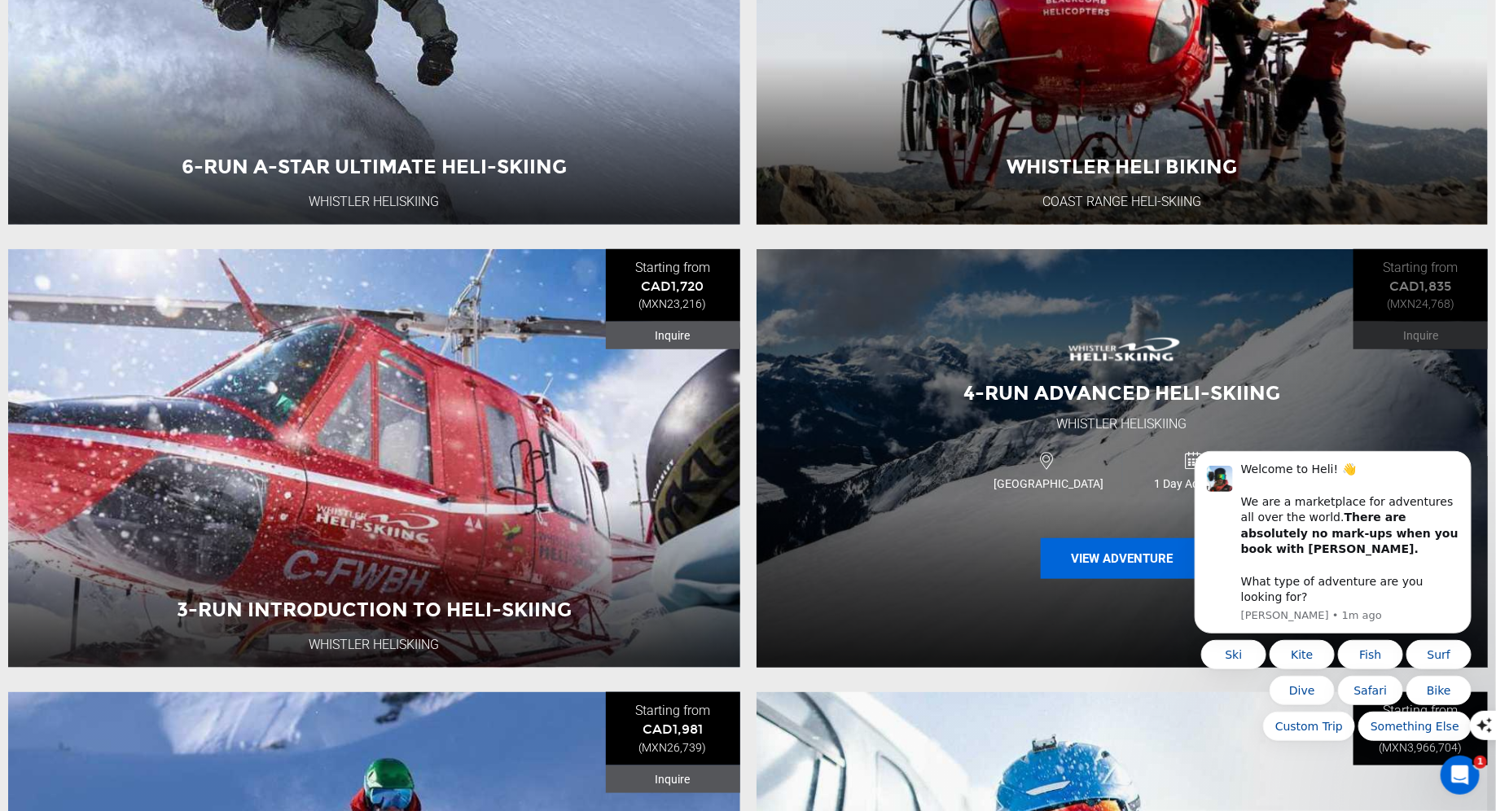
click at [1071, 563] on button "View Adventure" at bounding box center [1122, 558] width 163 height 41
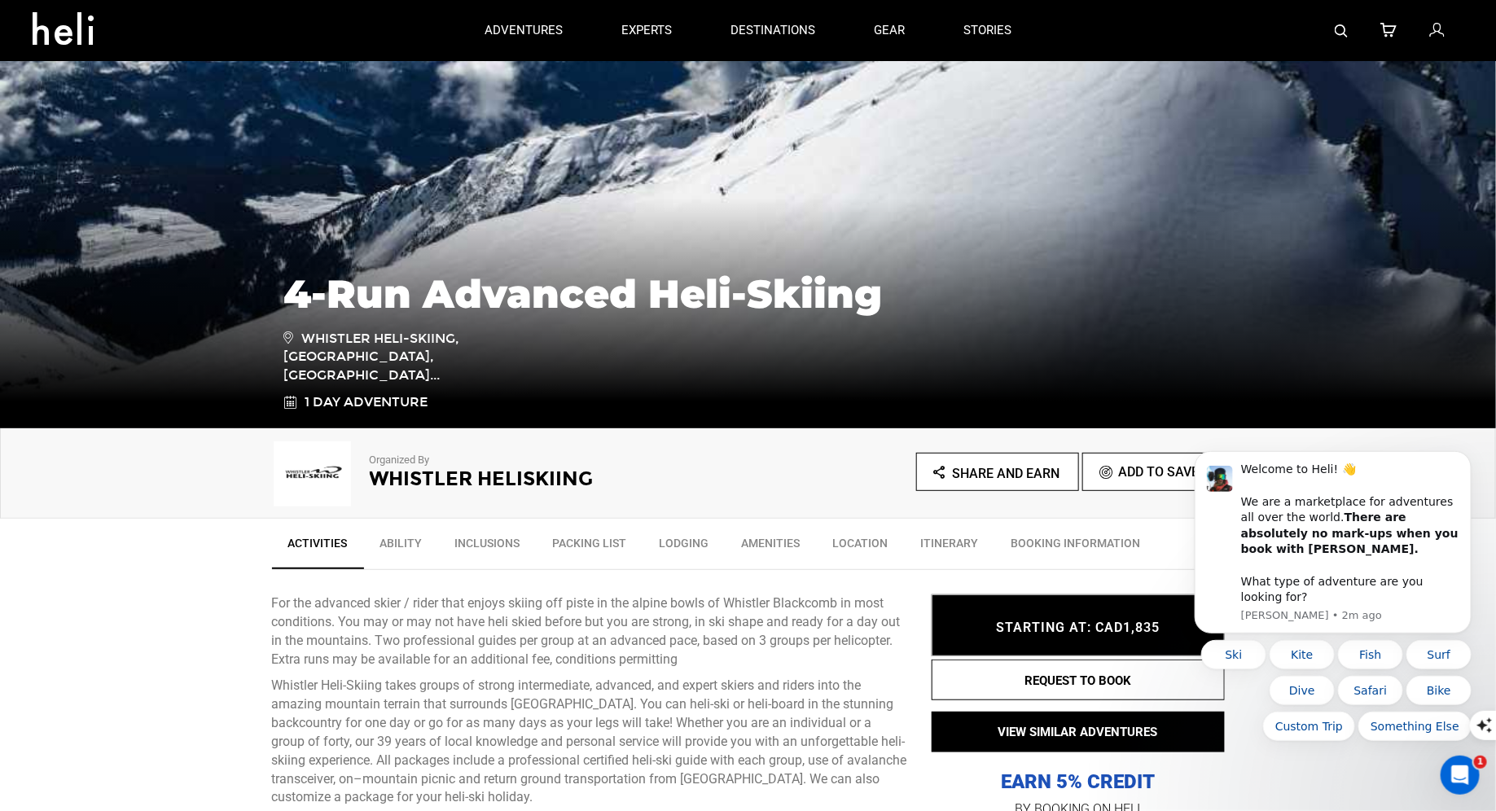
scroll to position [607, 0]
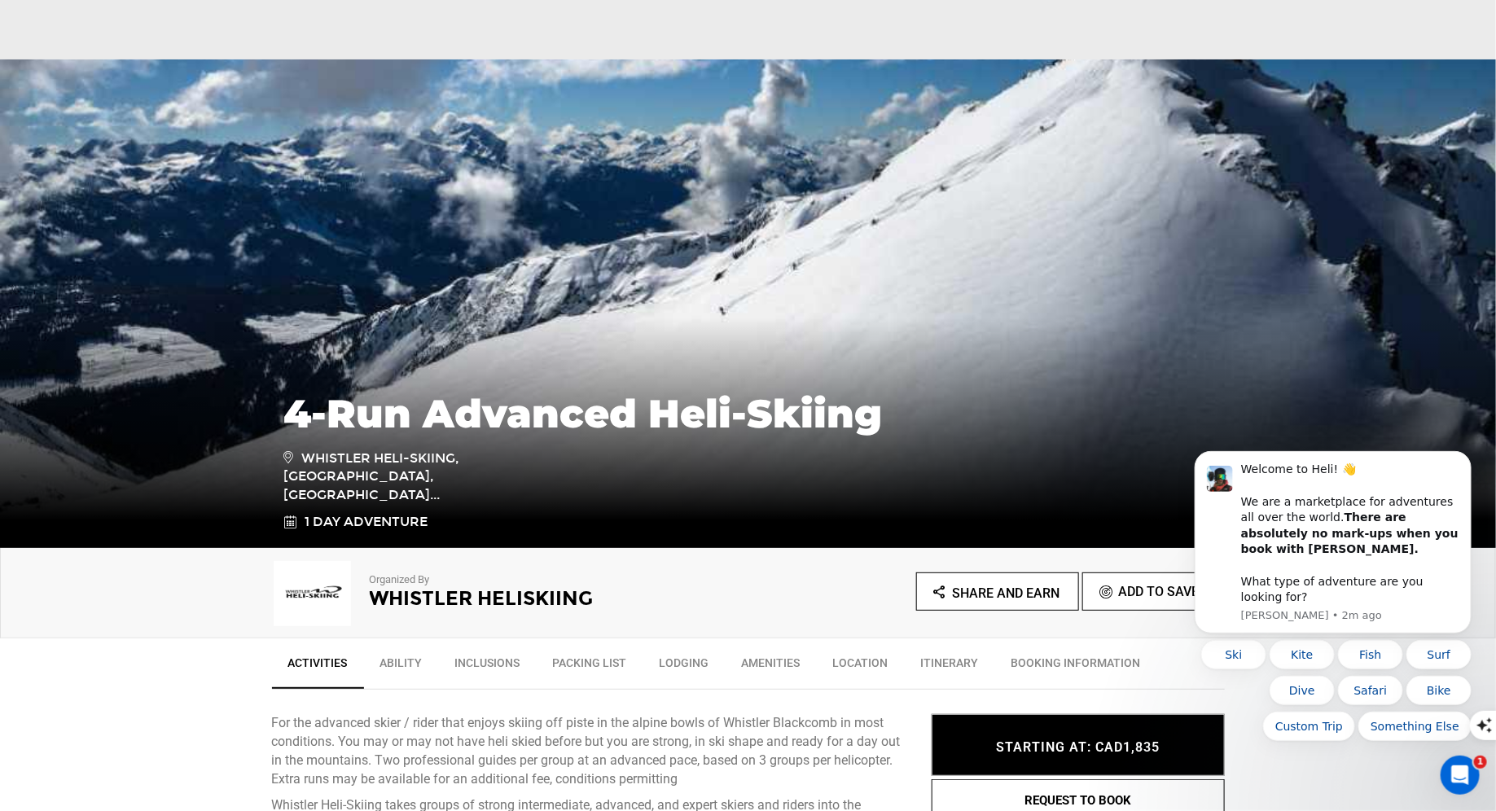
type input "whistler"
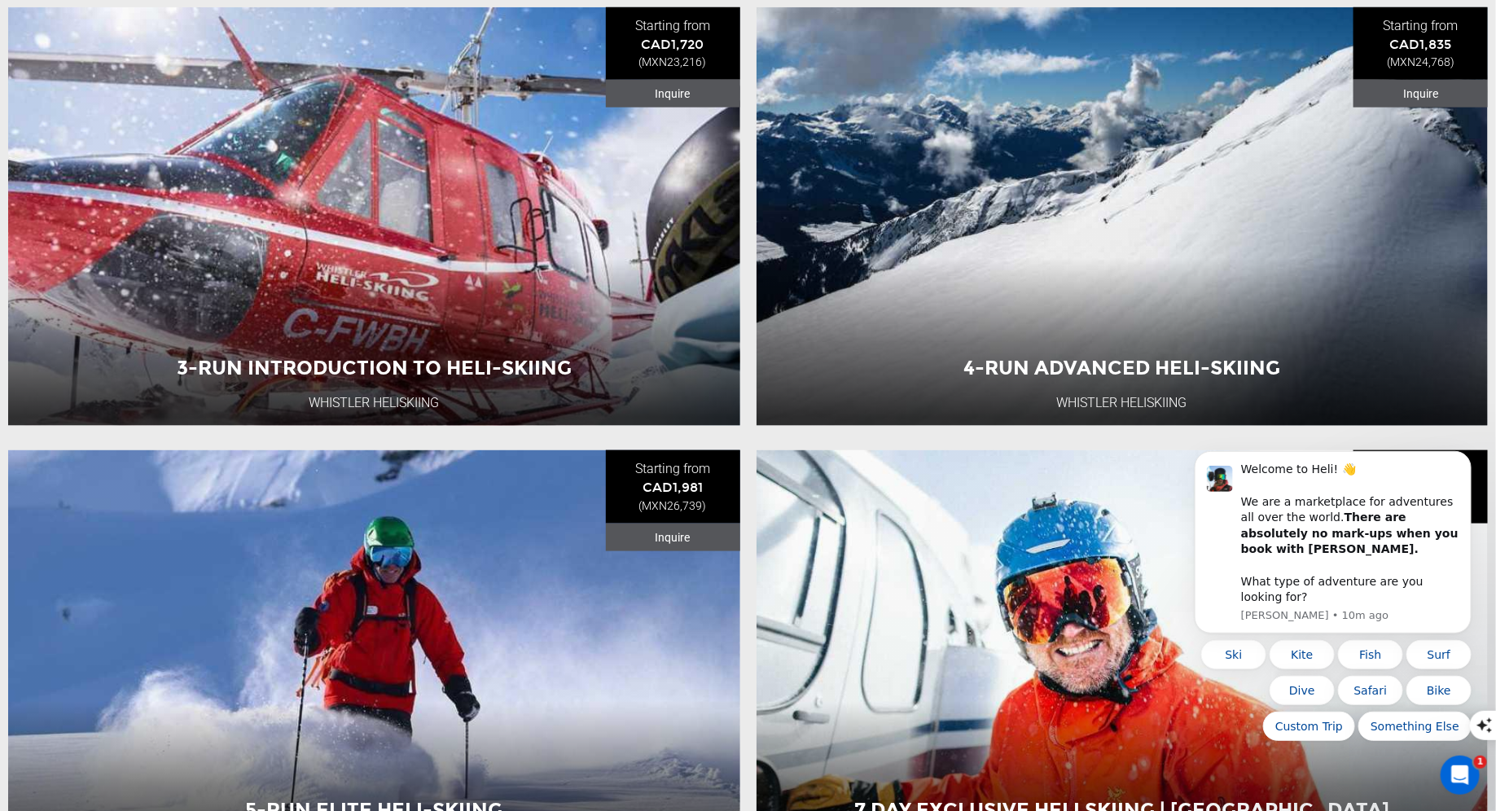
scroll to position [943, 0]
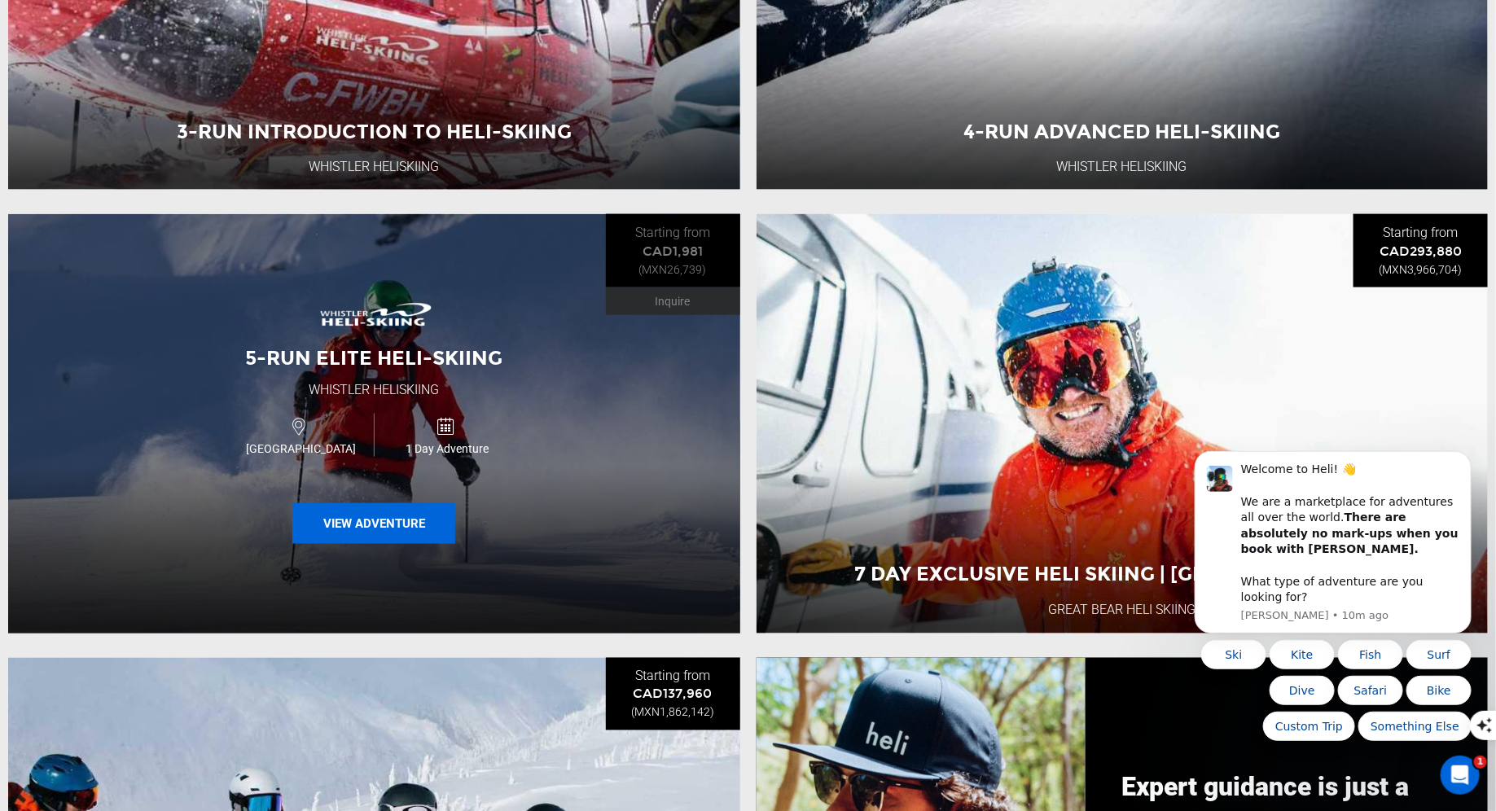
click at [395, 524] on button "View Adventure" at bounding box center [373, 523] width 163 height 41
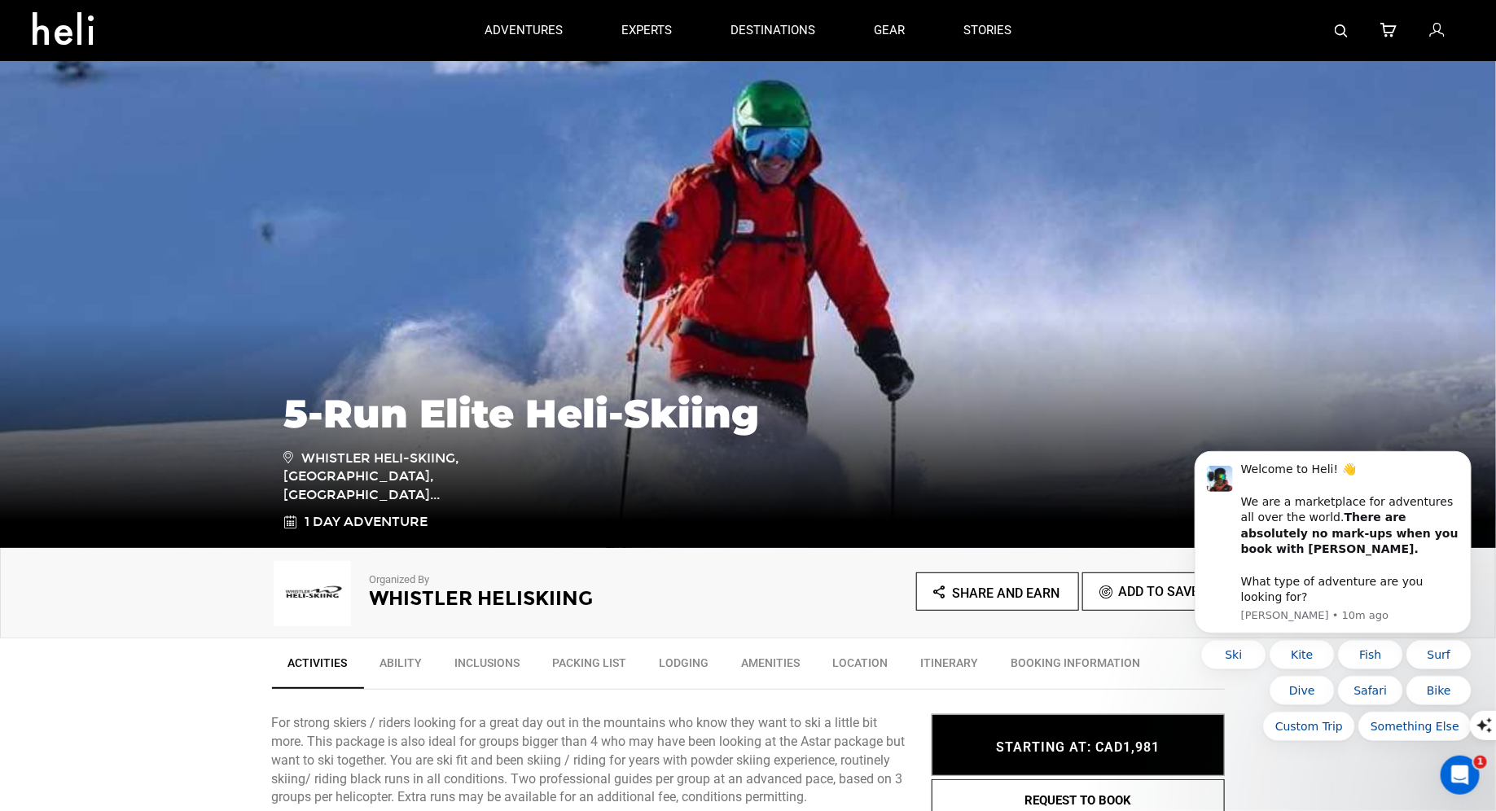
type input "whistler"
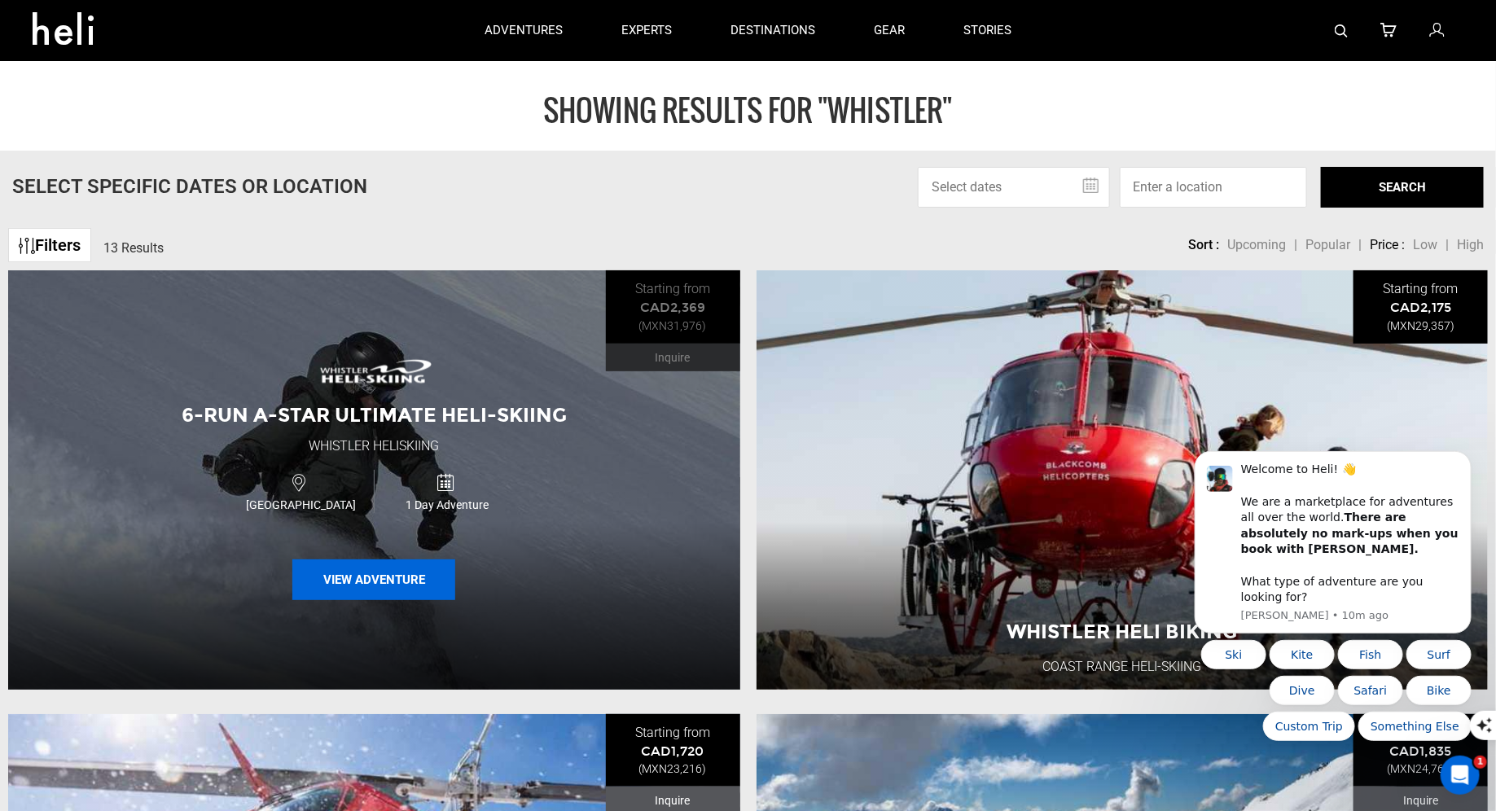
click at [404, 574] on button "View Adventure" at bounding box center [373, 579] width 163 height 41
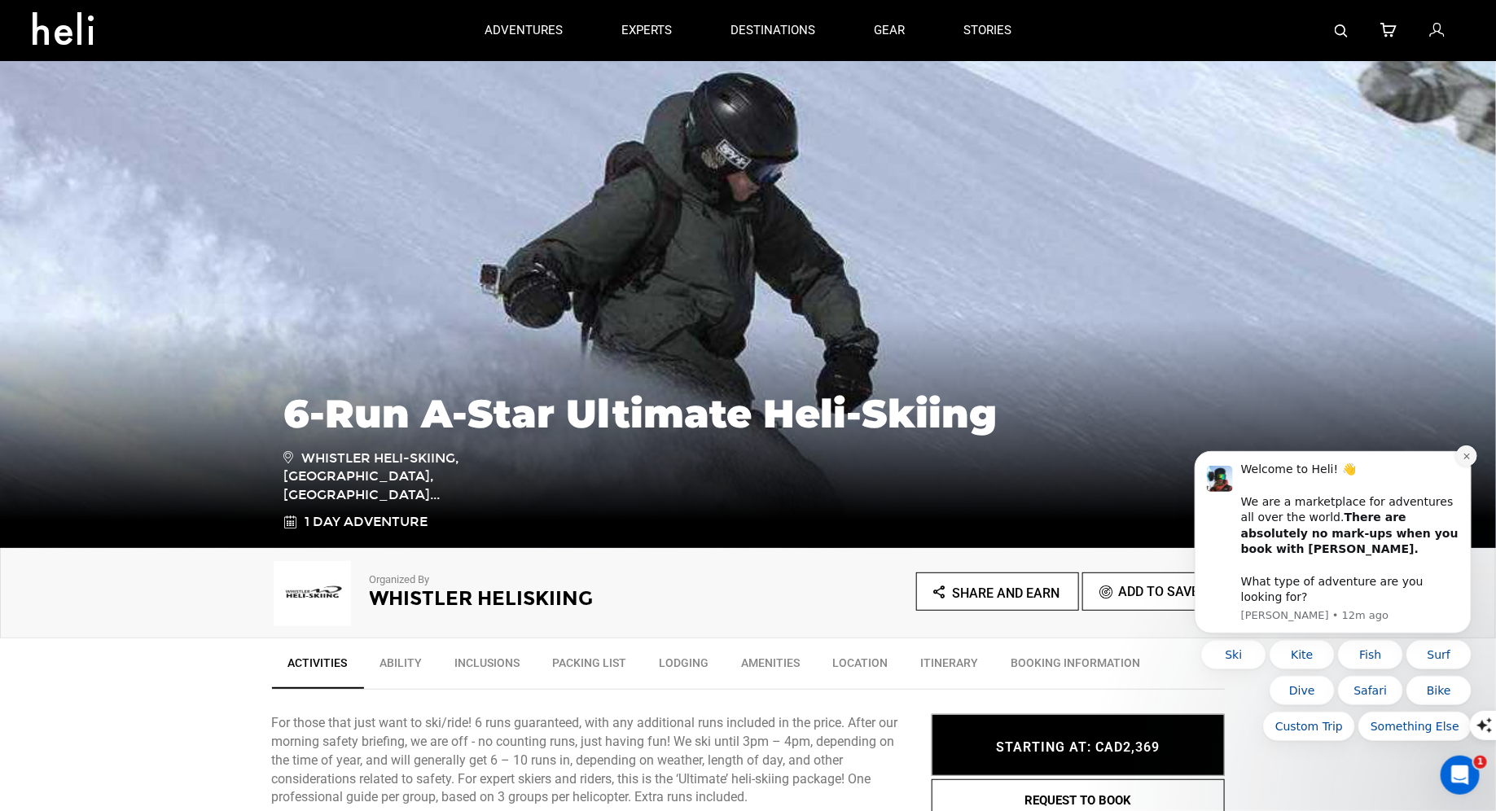
click at [1465, 460] on icon "Dismiss notification" at bounding box center [1466, 455] width 9 height 9
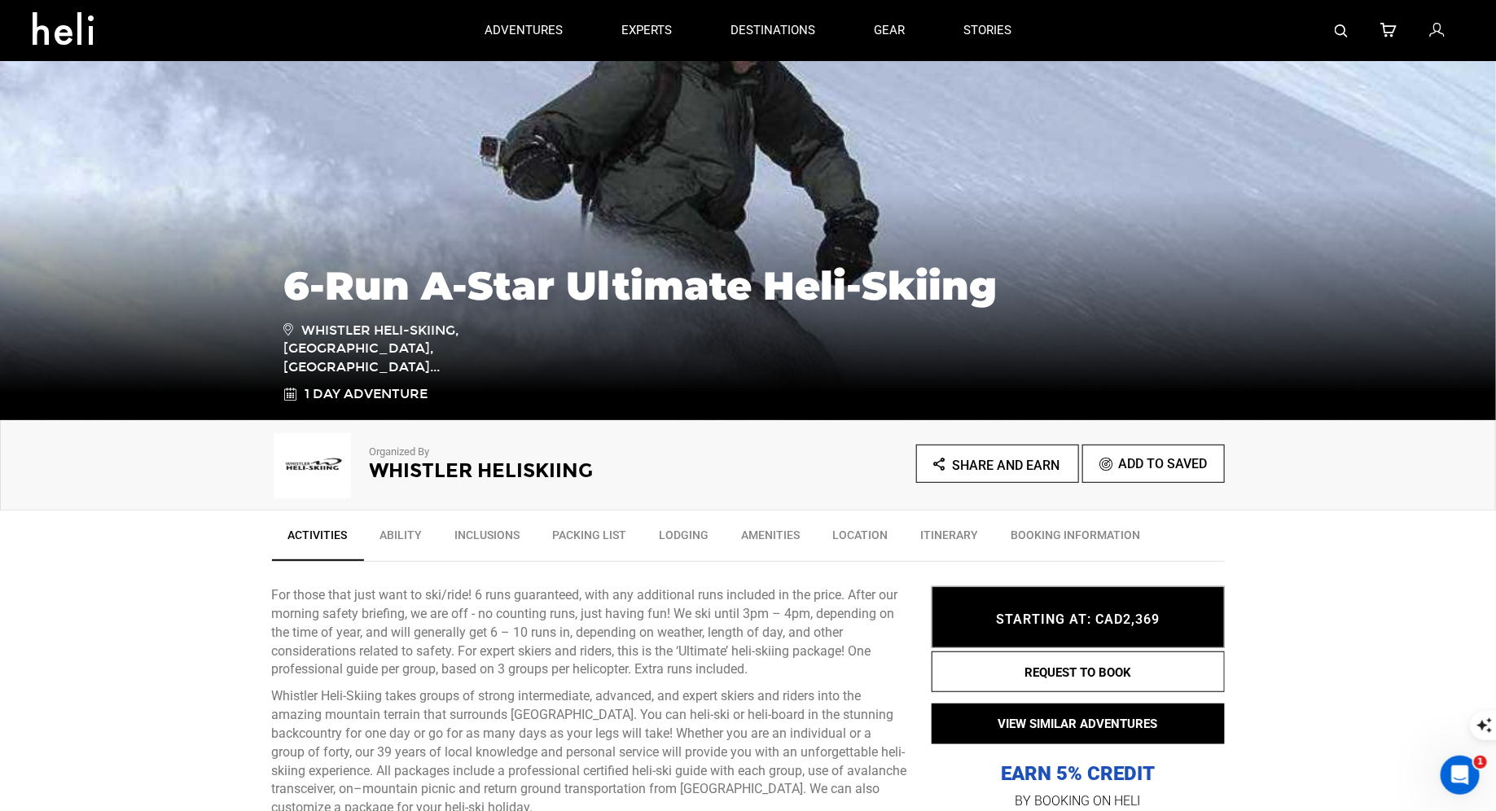
scroll to position [156, 0]
